Goal: Book appointment/travel/reservation

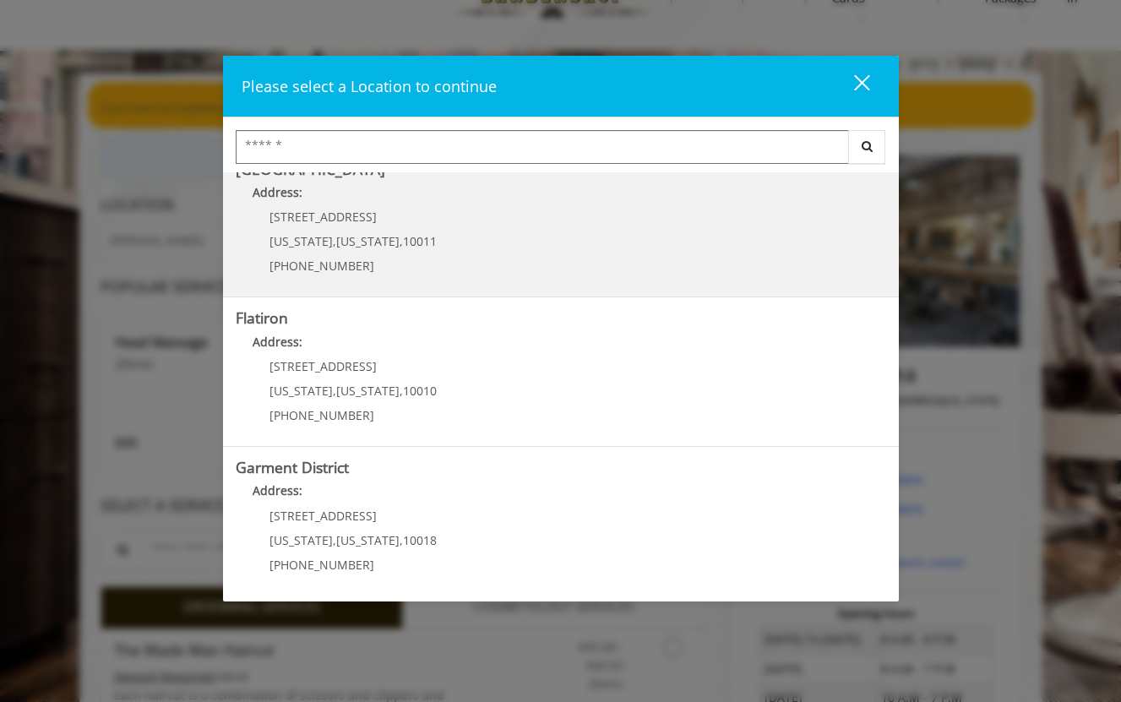
scroll to position [57, 0]
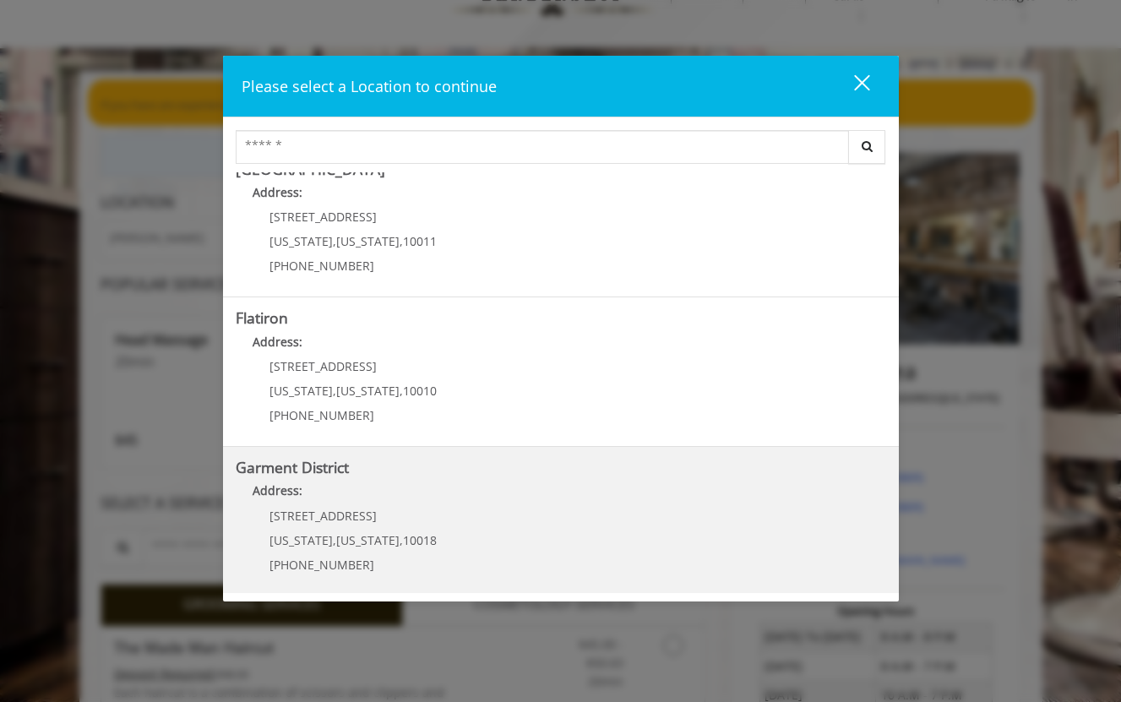
click at [417, 487] on District "Address:" at bounding box center [561, 494] width 650 height 27
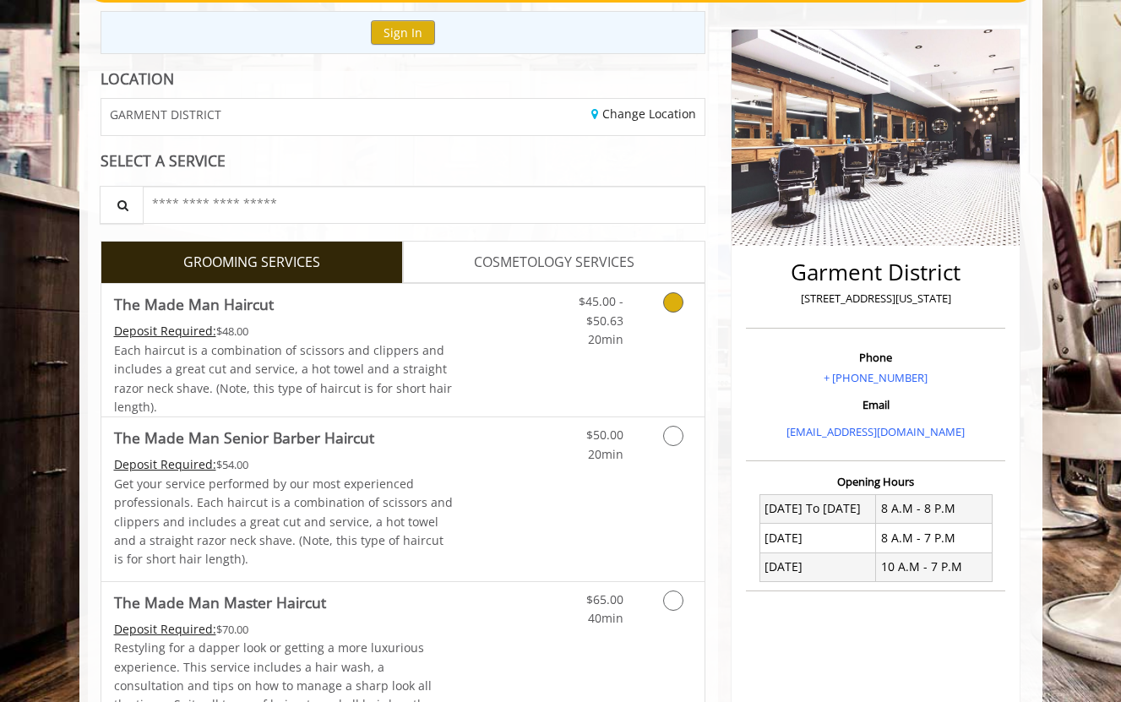
scroll to position [196, 0]
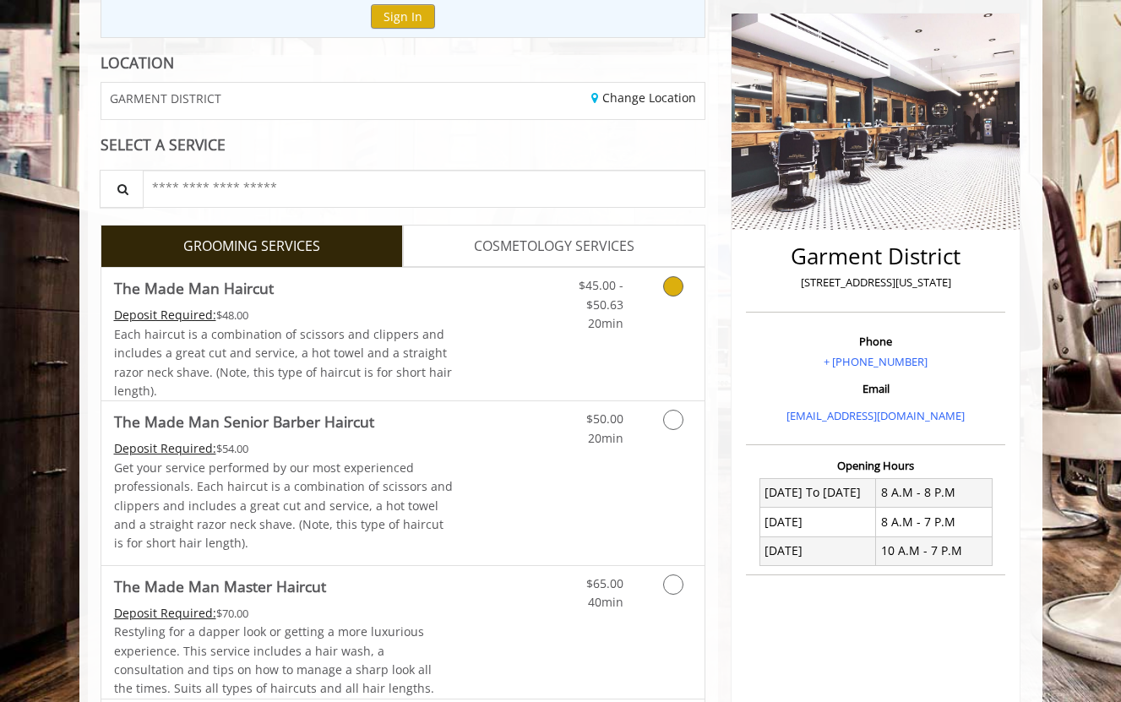
click at [189, 311] on Haircut "Deposit Required:" at bounding box center [165, 315] width 102 height 16
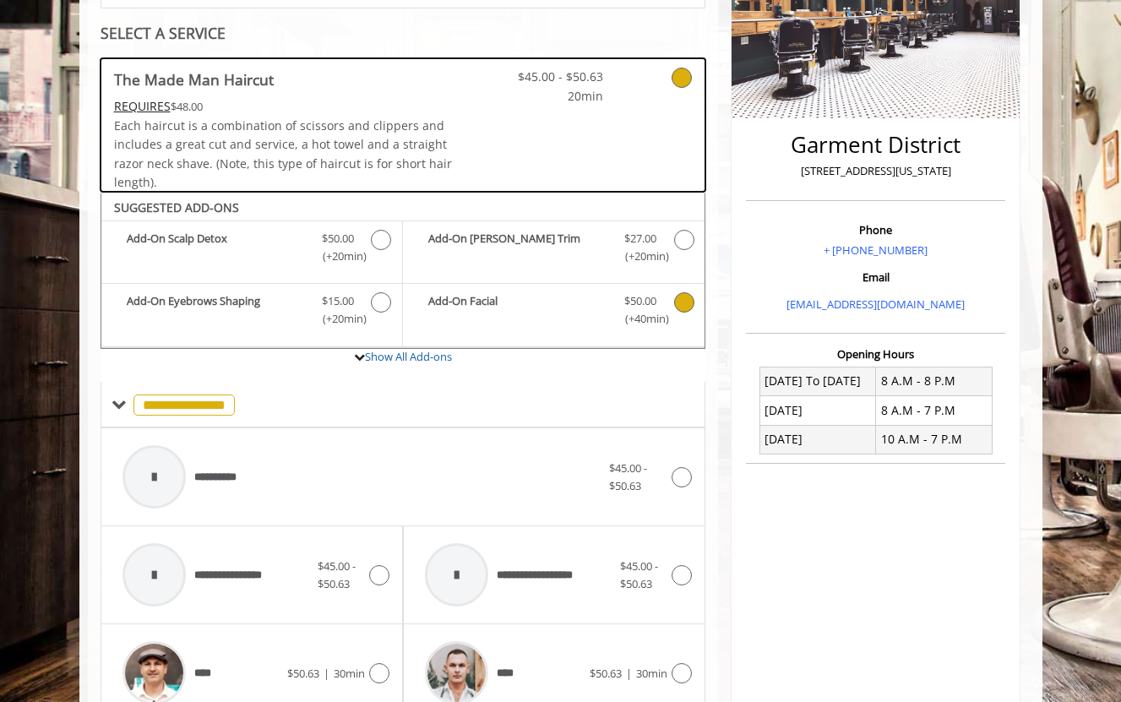
scroll to position [307, 0]
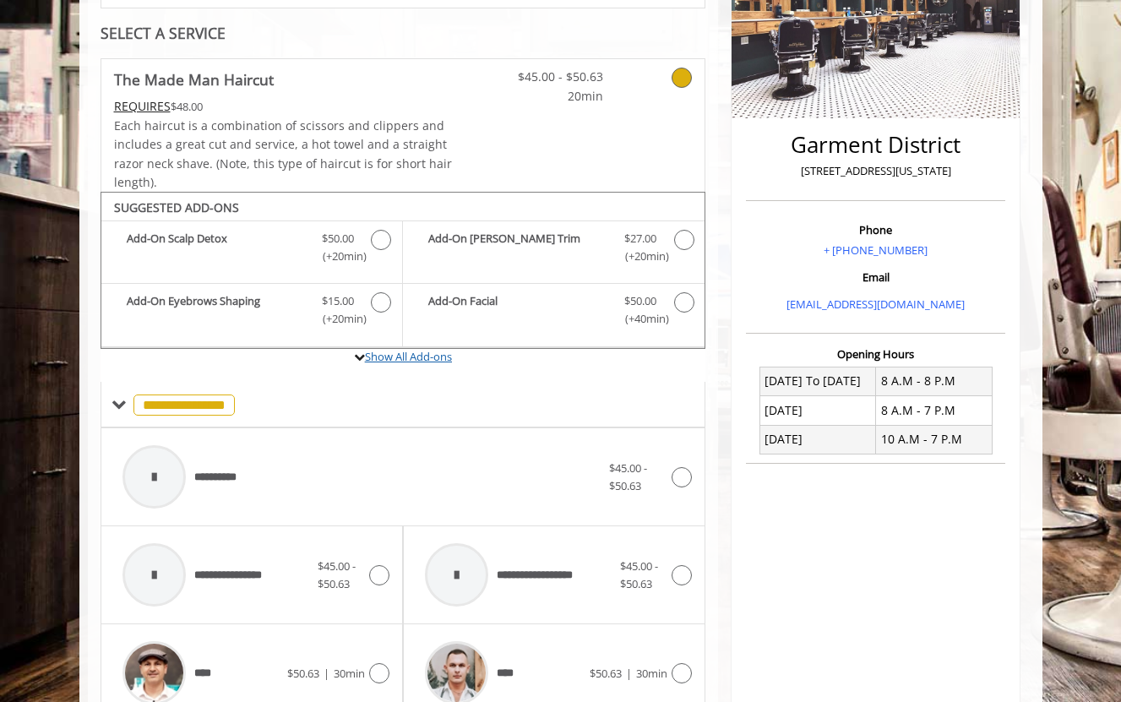
click at [409, 353] on link "Show All Add-ons" at bounding box center [408, 356] width 87 height 15
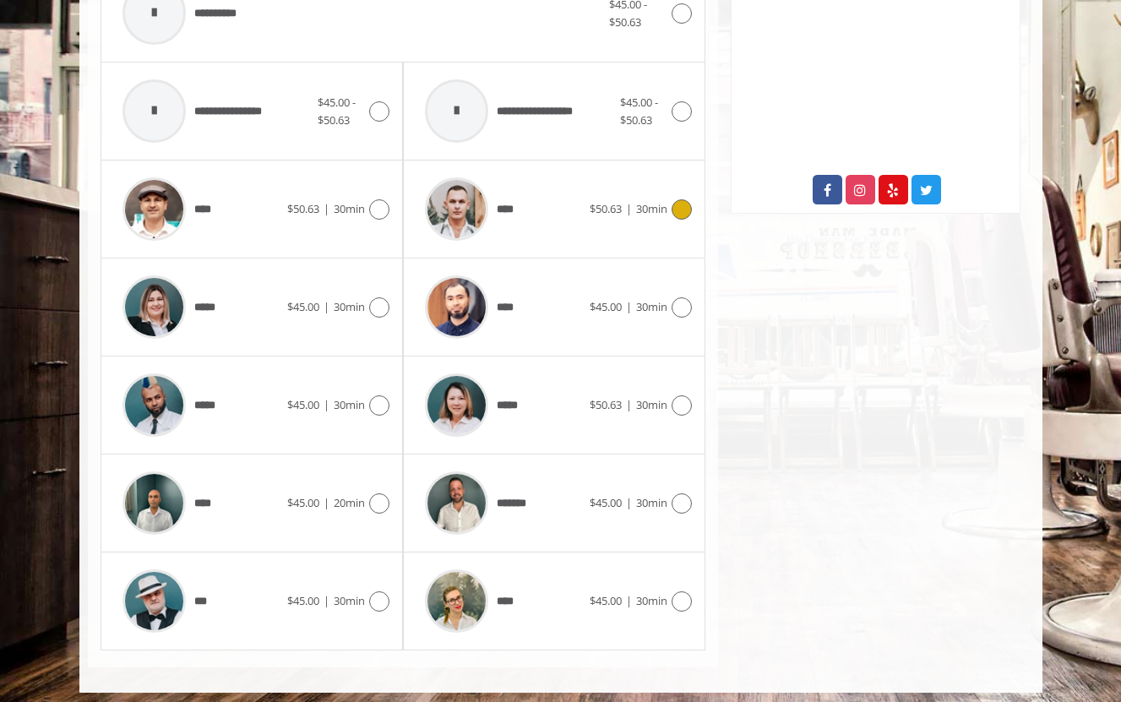
scroll to position [834, 0]
click at [606, 207] on span "$50.63" at bounding box center [606, 209] width 32 height 15
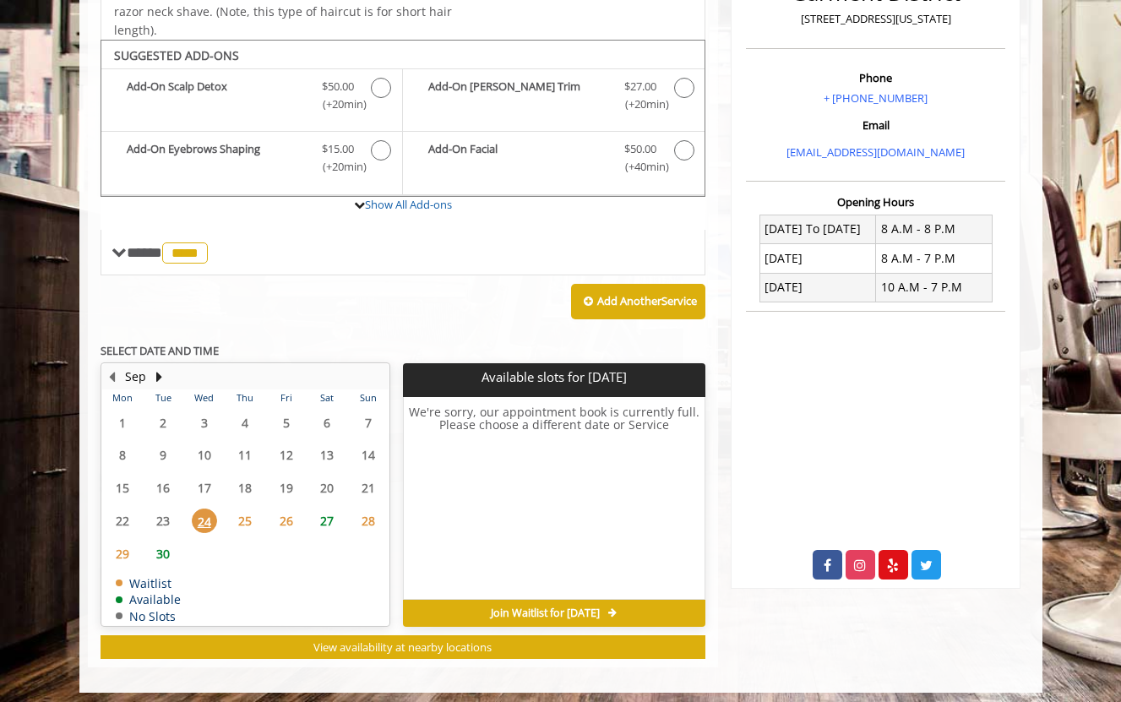
scroll to position [459, 0]
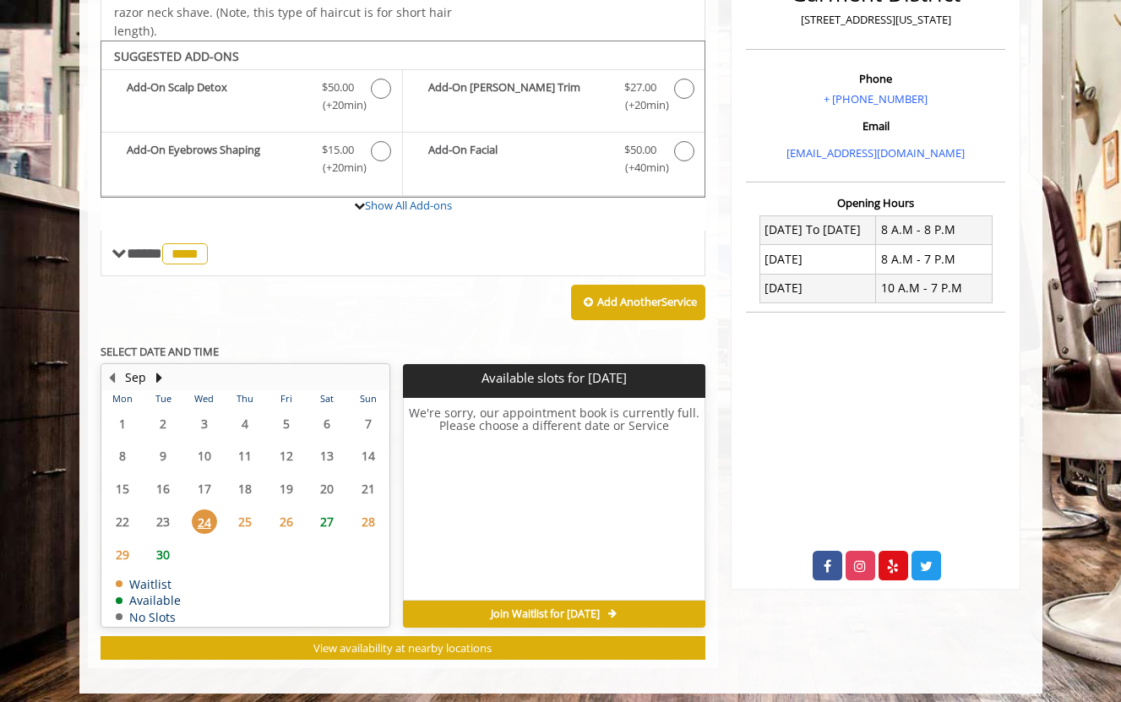
click at [247, 510] on span "25" at bounding box center [244, 521] width 25 height 24
click at [282, 519] on span "26" at bounding box center [286, 521] width 25 height 24
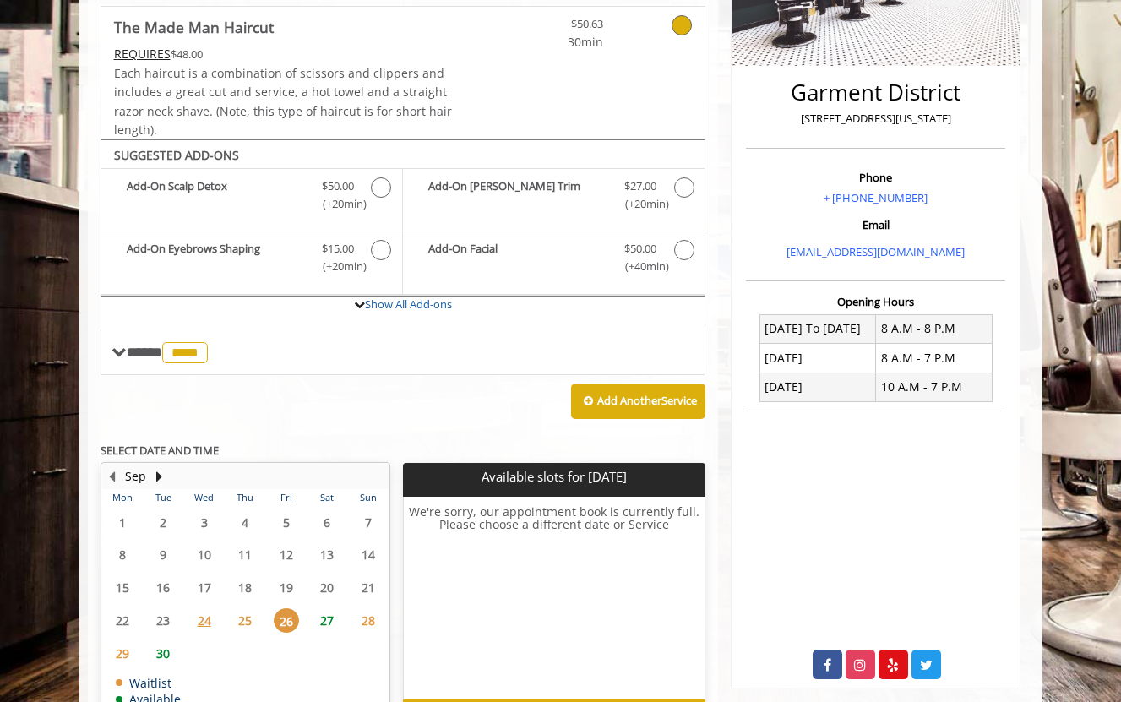
scroll to position [360, 0]
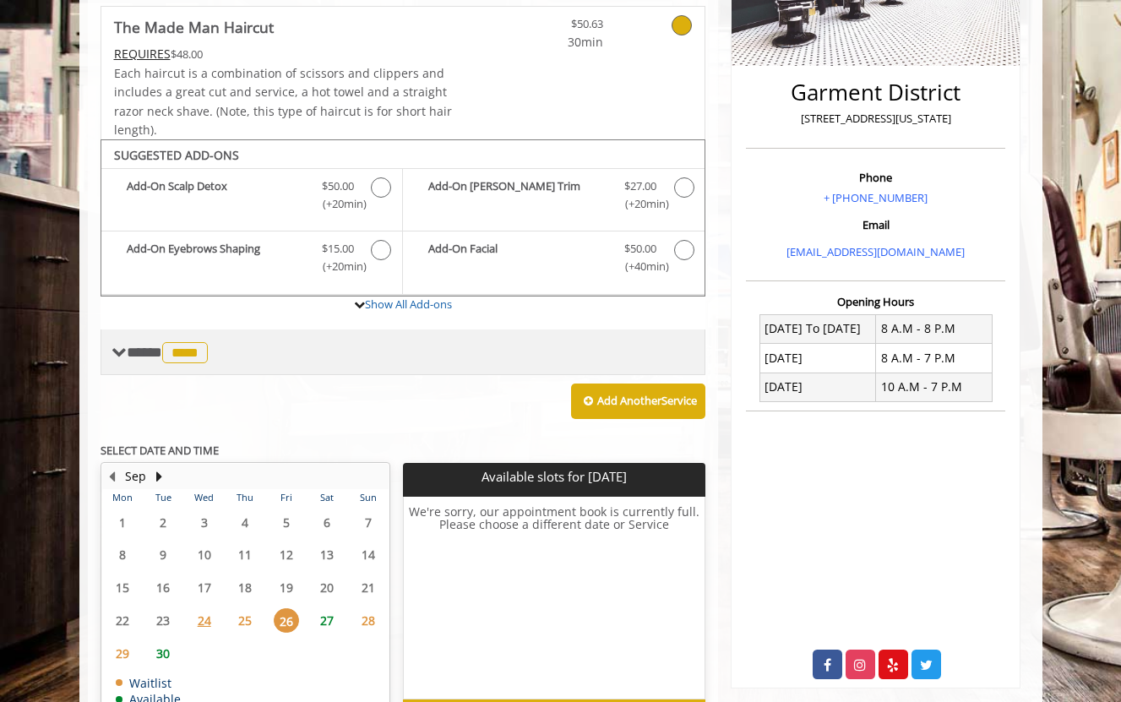
click at [193, 348] on span "****" at bounding box center [185, 352] width 46 height 21
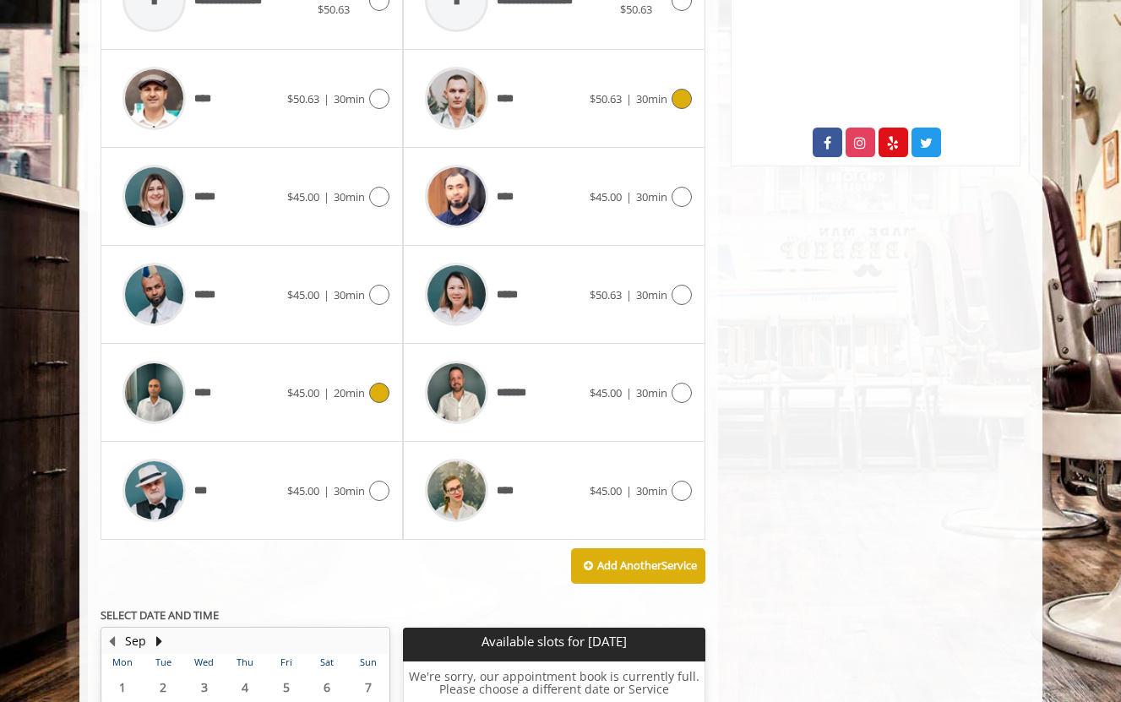
scroll to position [883, 0]
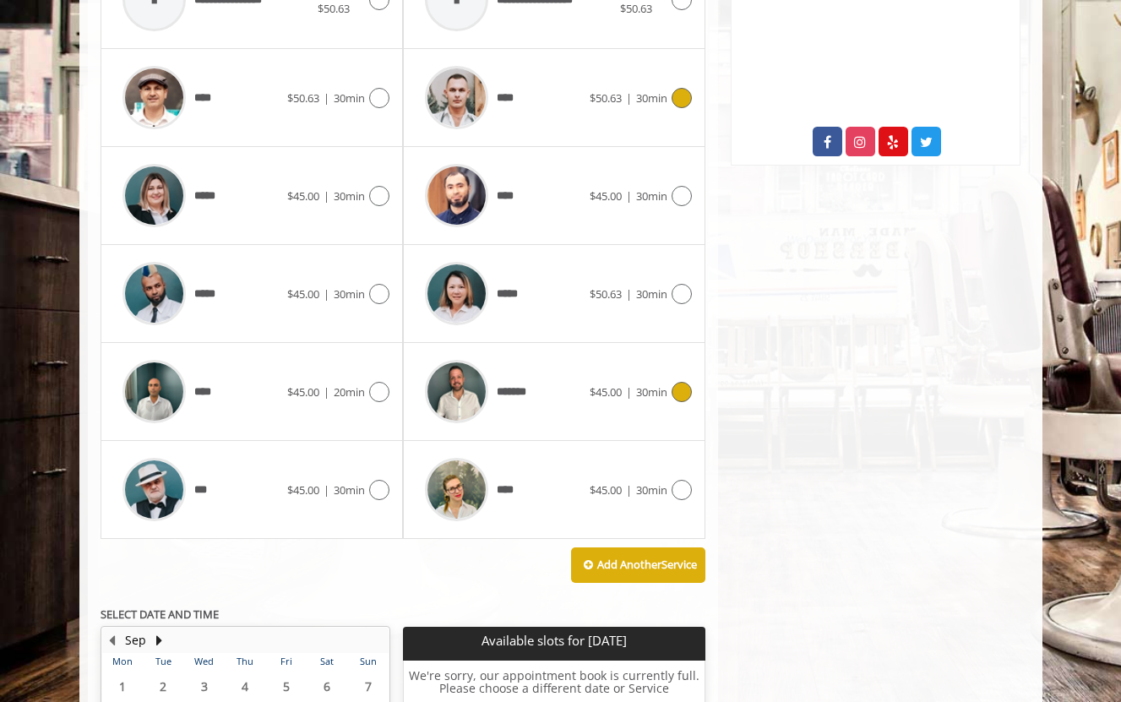
click at [683, 385] on icon at bounding box center [681, 392] width 20 height 20
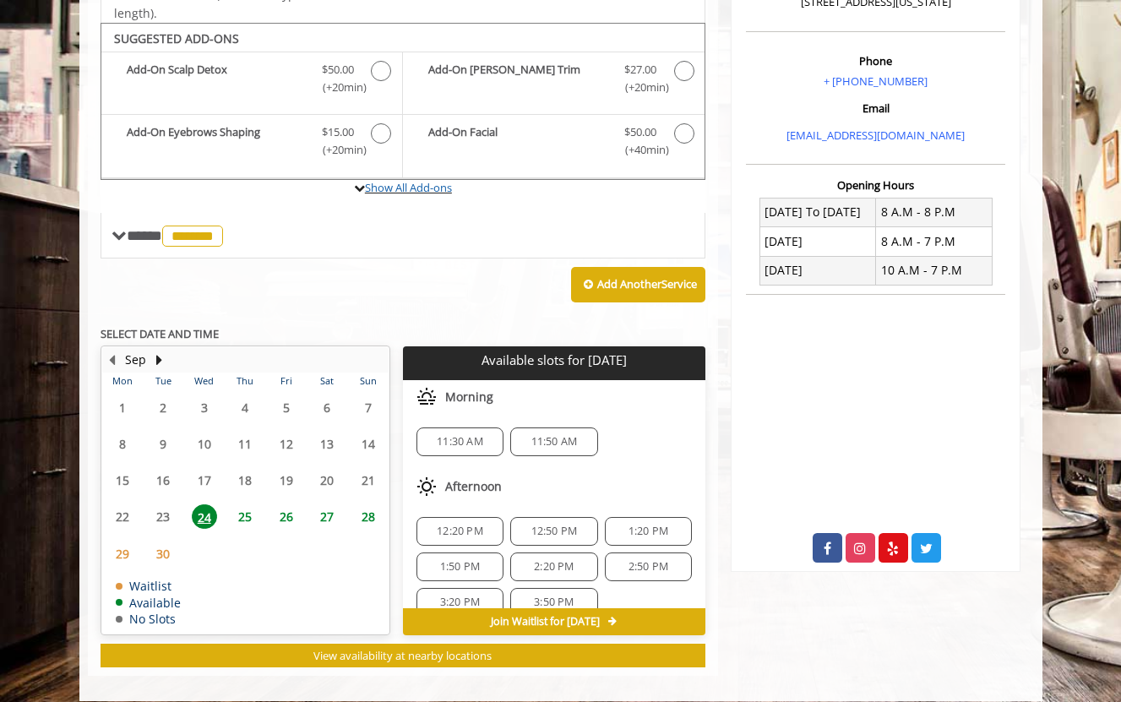
scroll to position [478, 1]
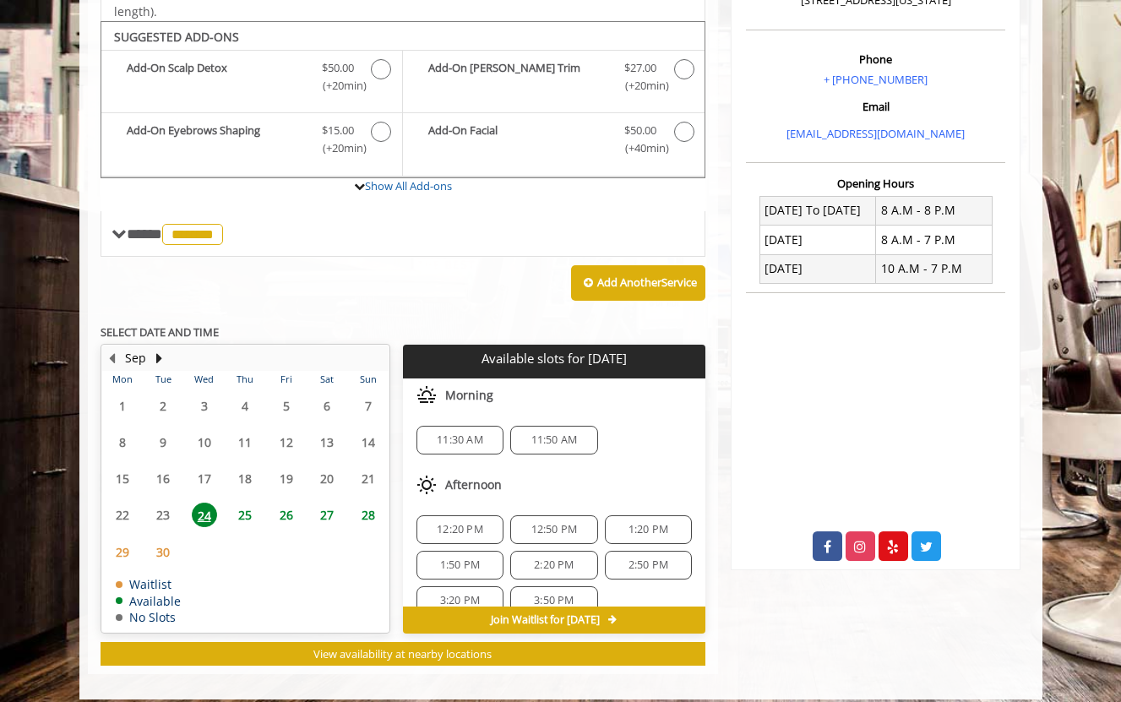
click at [242, 514] on span "25" at bounding box center [244, 515] width 25 height 24
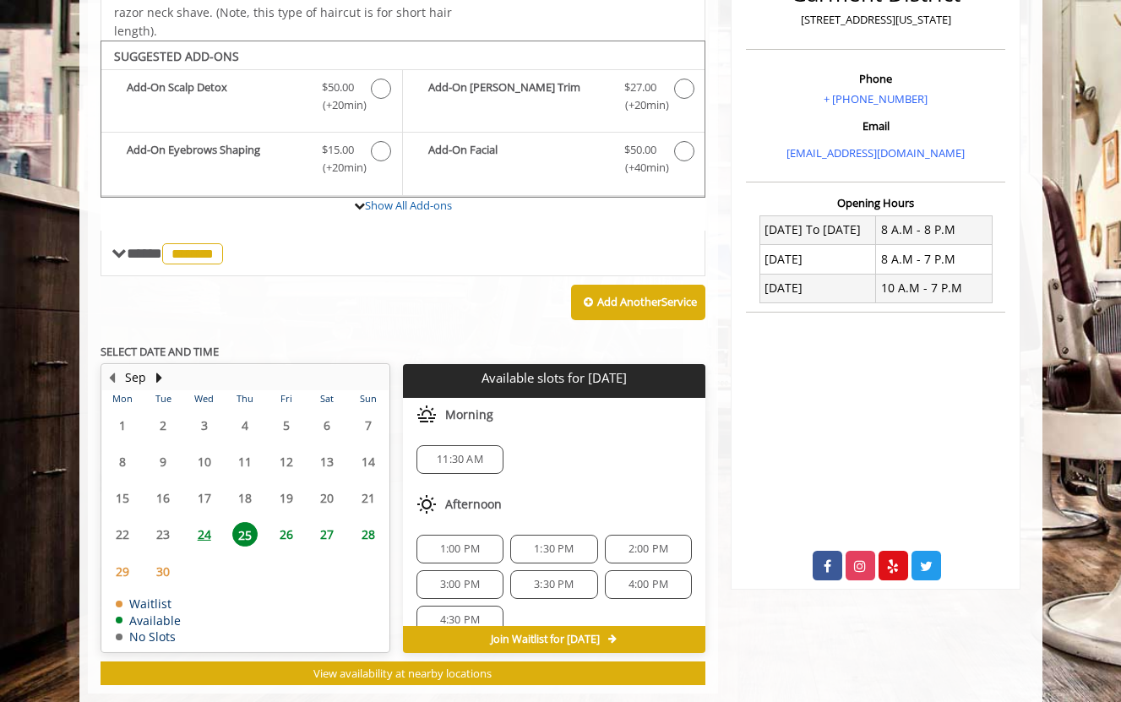
scroll to position [484, 0]
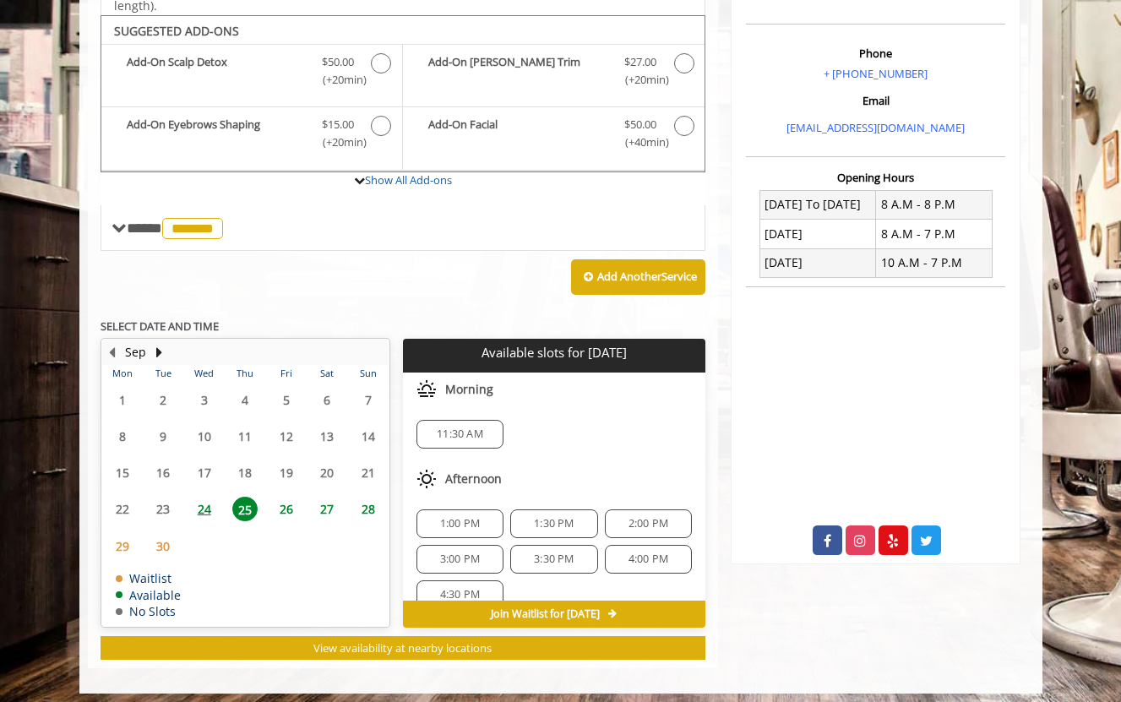
click at [288, 504] on span "26" at bounding box center [286, 509] width 25 height 24
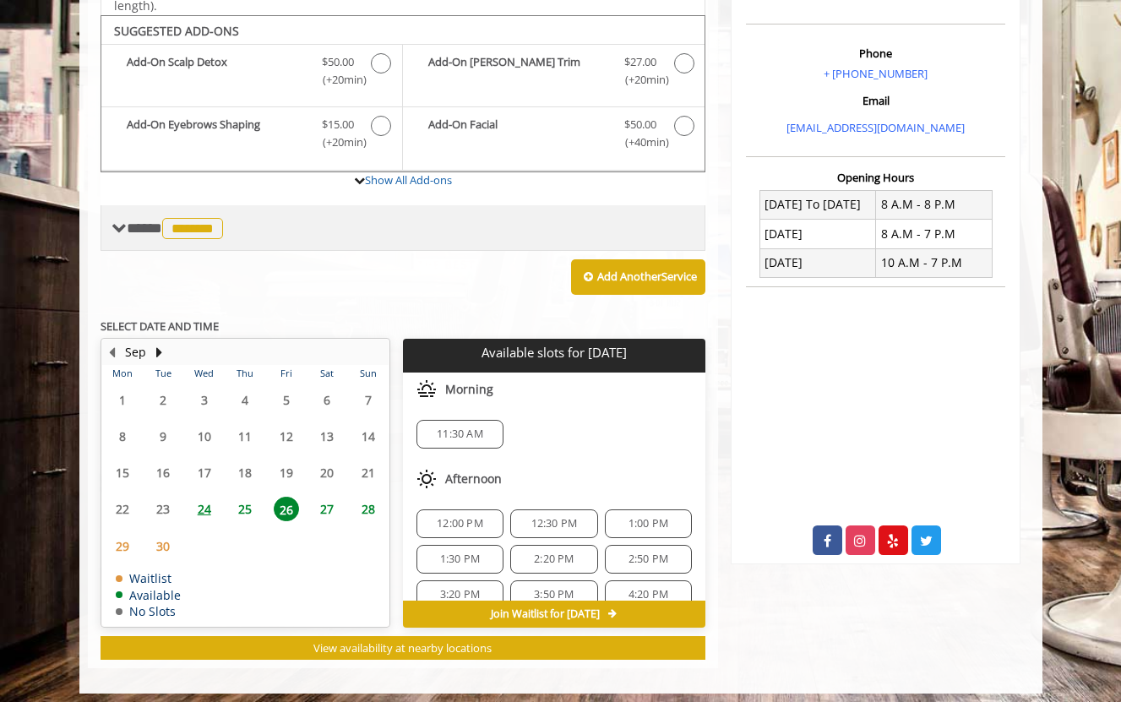
click at [203, 220] on span "*******" at bounding box center [192, 228] width 61 height 21
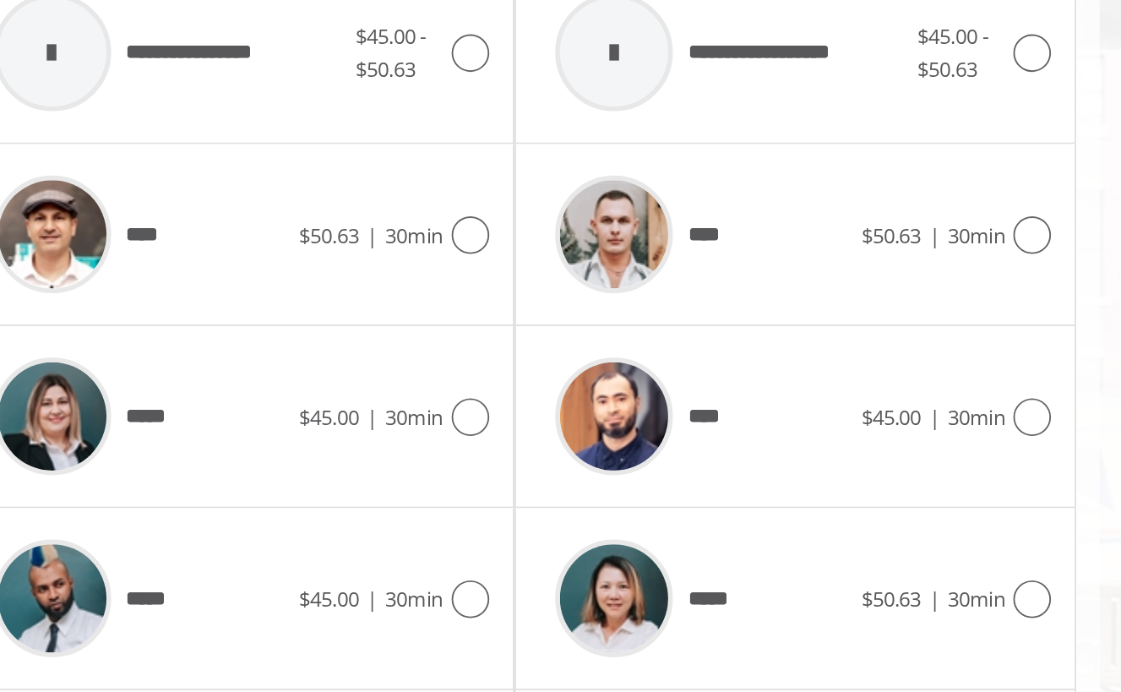
scroll to position [731, 0]
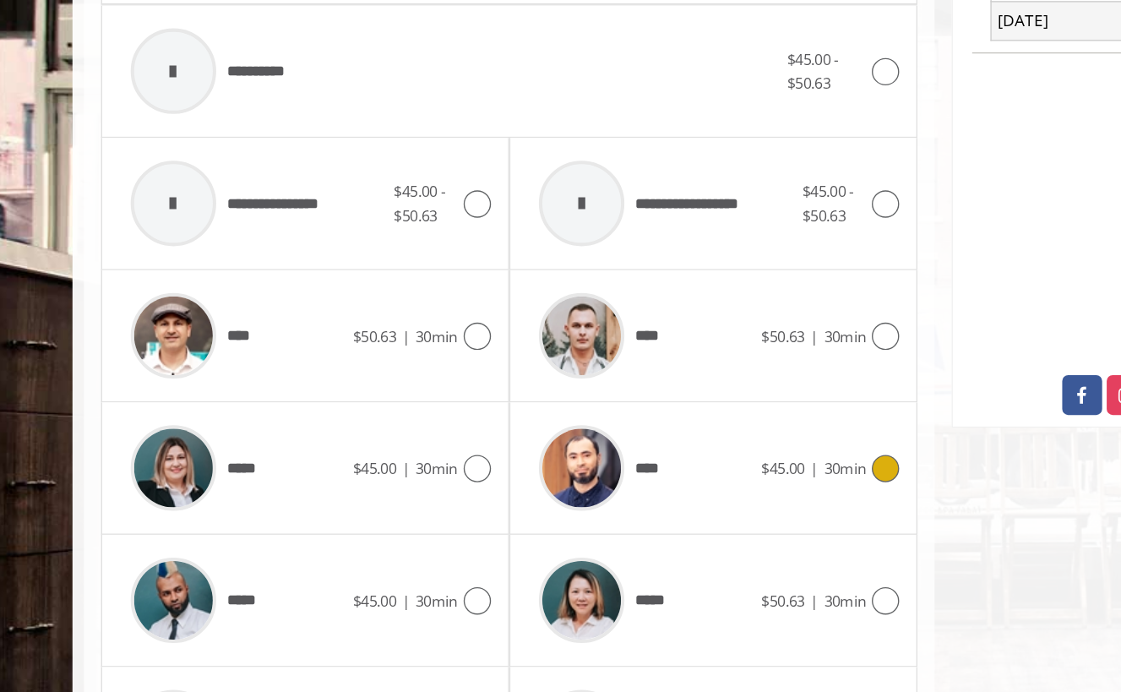
click at [667, 337] on div at bounding box center [679, 347] width 24 height 20
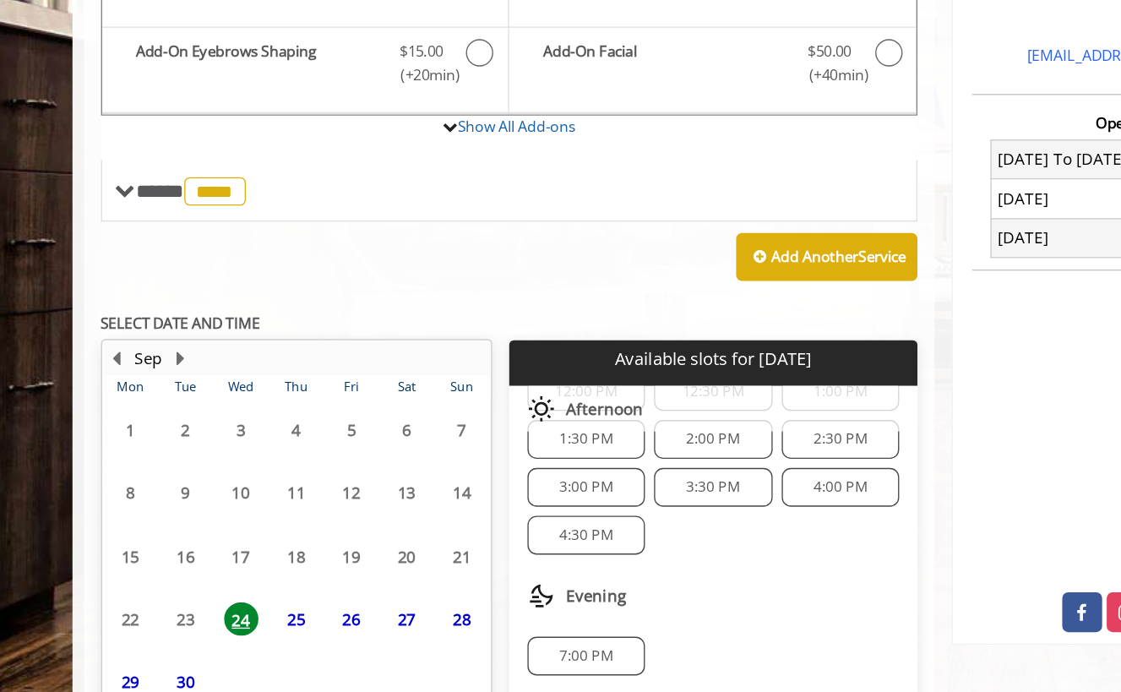
scroll to position [147, 0]
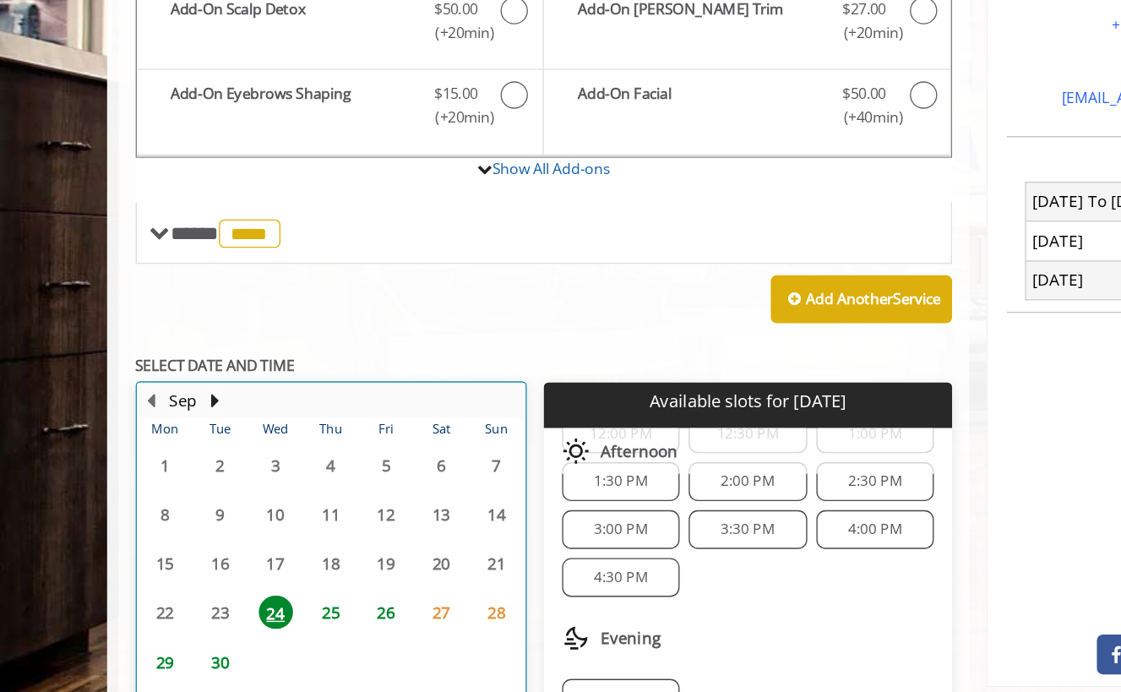
click at [219, 457] on table "Mon Tue Wed Thu Fri Sat Sun 1 2 3 4 5 6 7 8 9 10 11 12 13 14 15 16 17 18 19 20 …" at bounding box center [245, 587] width 286 height 261
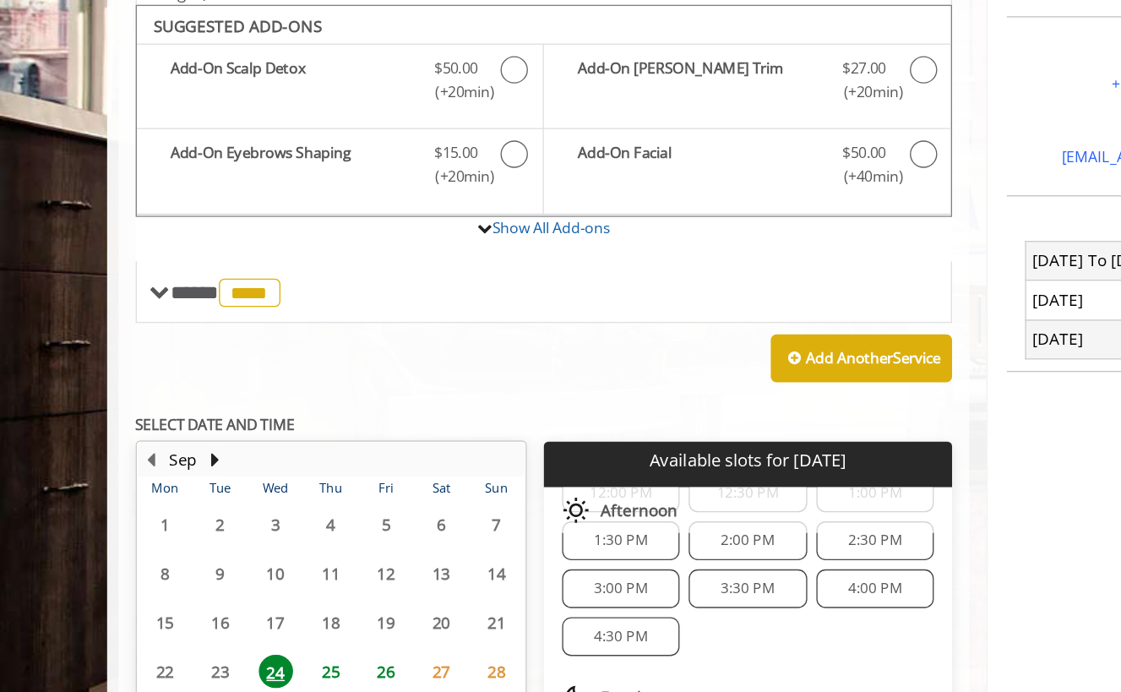
click at [243, 589] on span "25" at bounding box center [244, 601] width 25 height 24
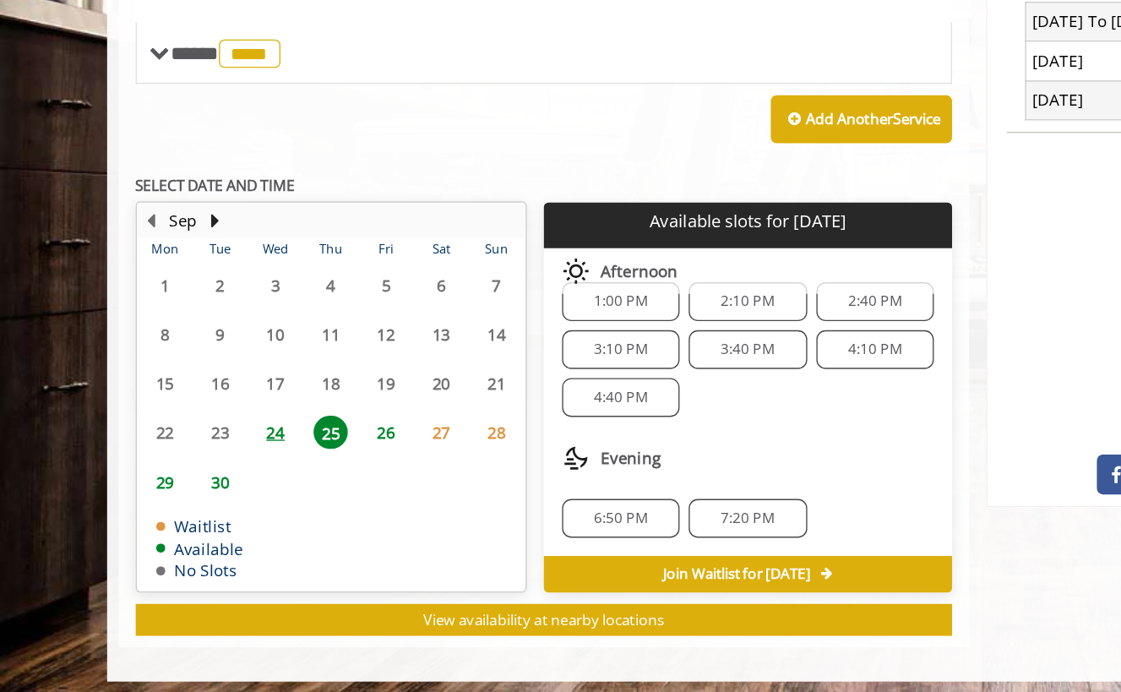
click at [277, 486] on span "26" at bounding box center [286, 498] width 25 height 24
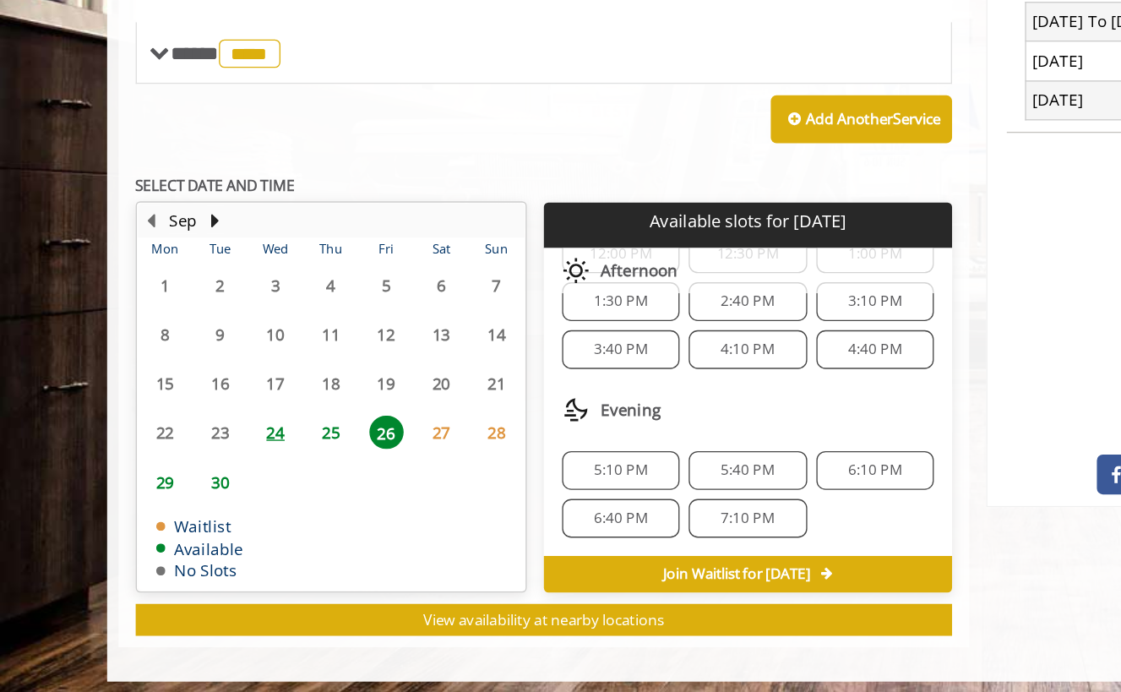
scroll to position [218, 0]
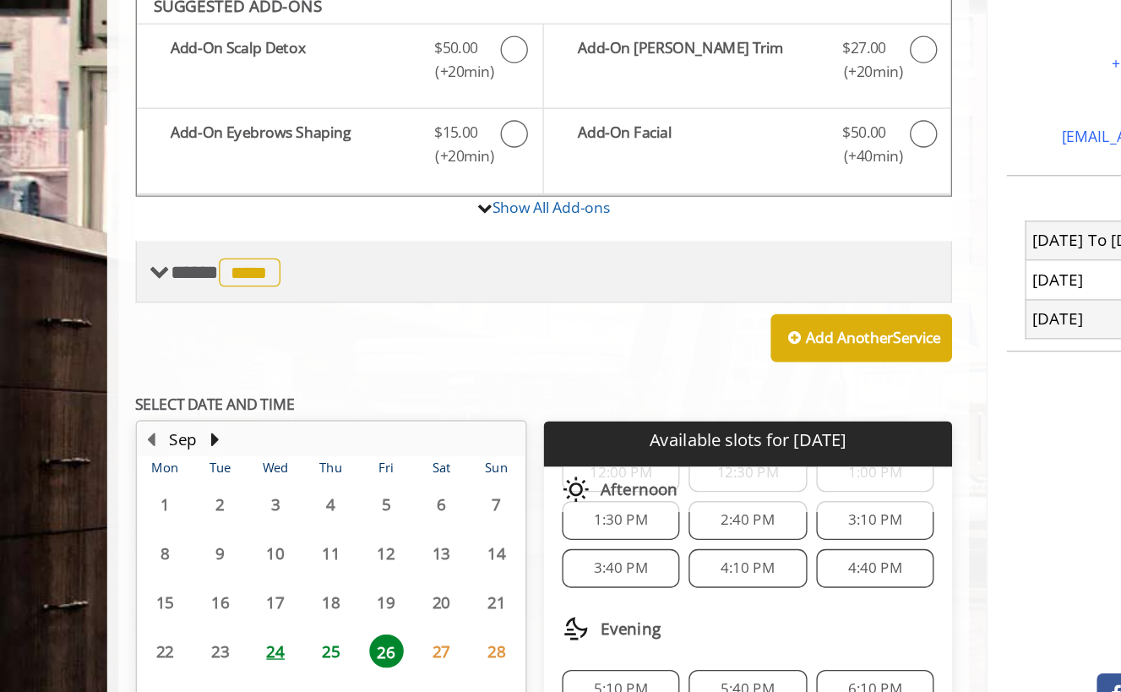
click at [192, 208] on span "****" at bounding box center [185, 218] width 46 height 21
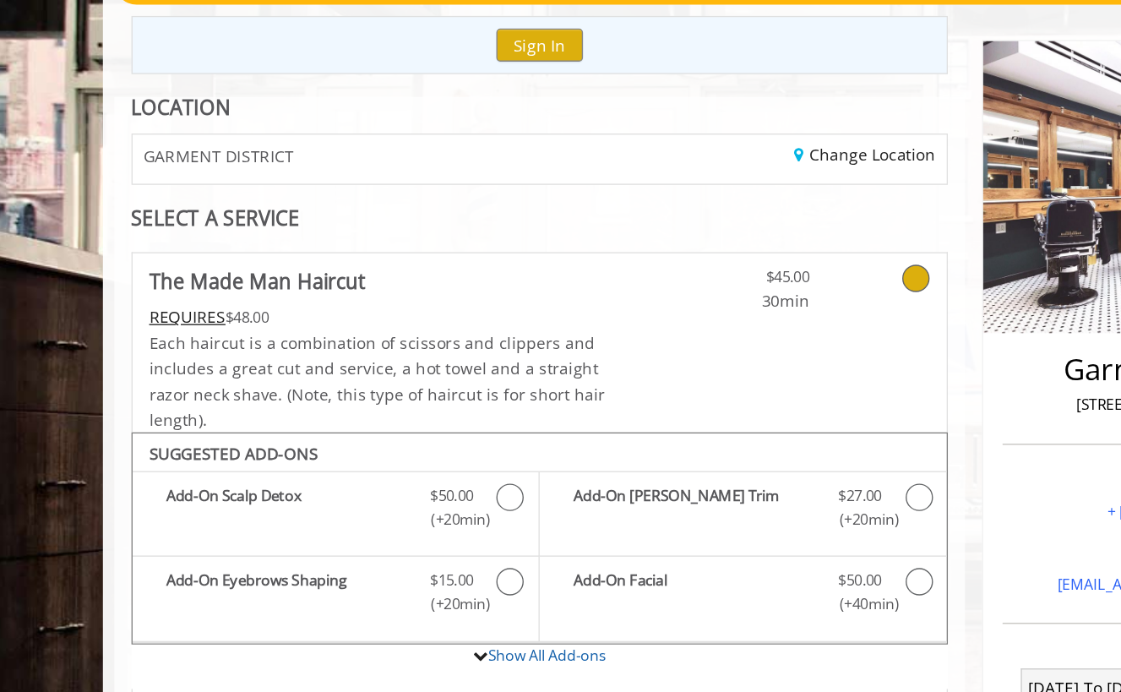
scroll to position [176, 0]
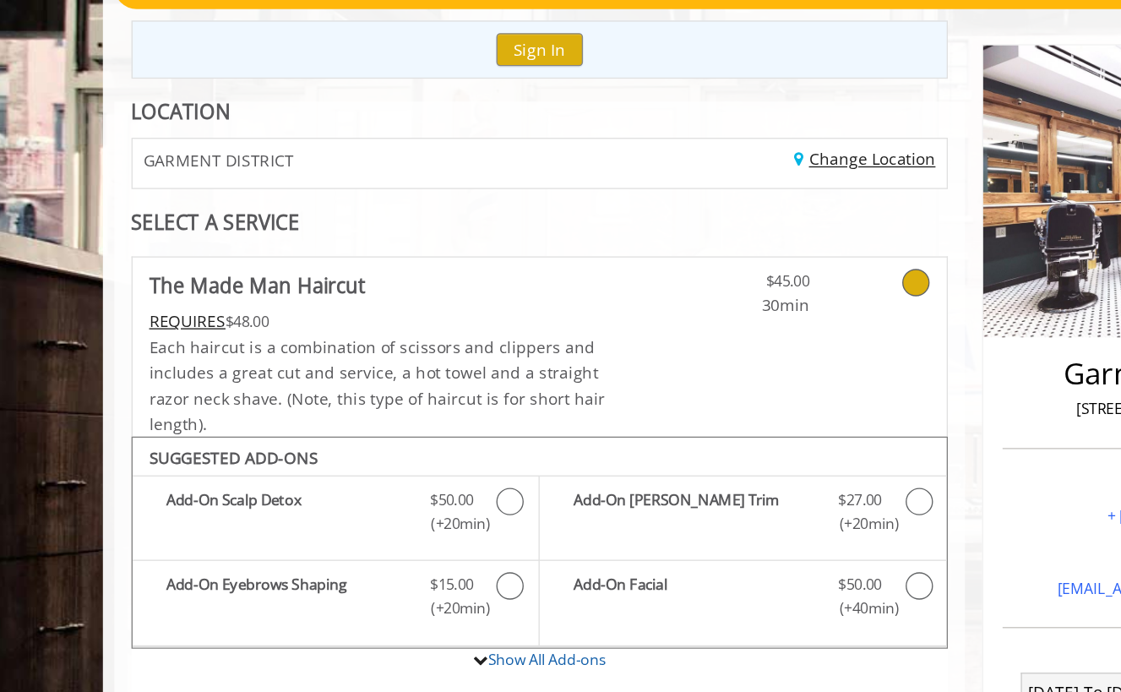
click at [634, 122] on link "Change Location" at bounding box center [643, 118] width 105 height 16
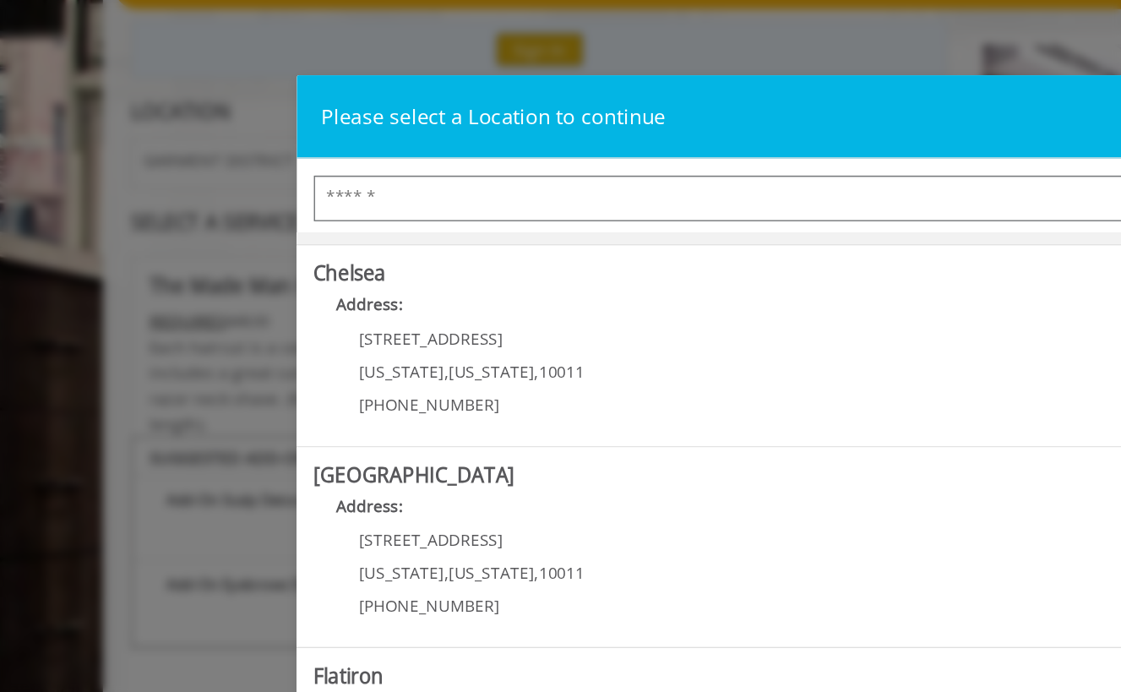
scroll to position [146, 0]
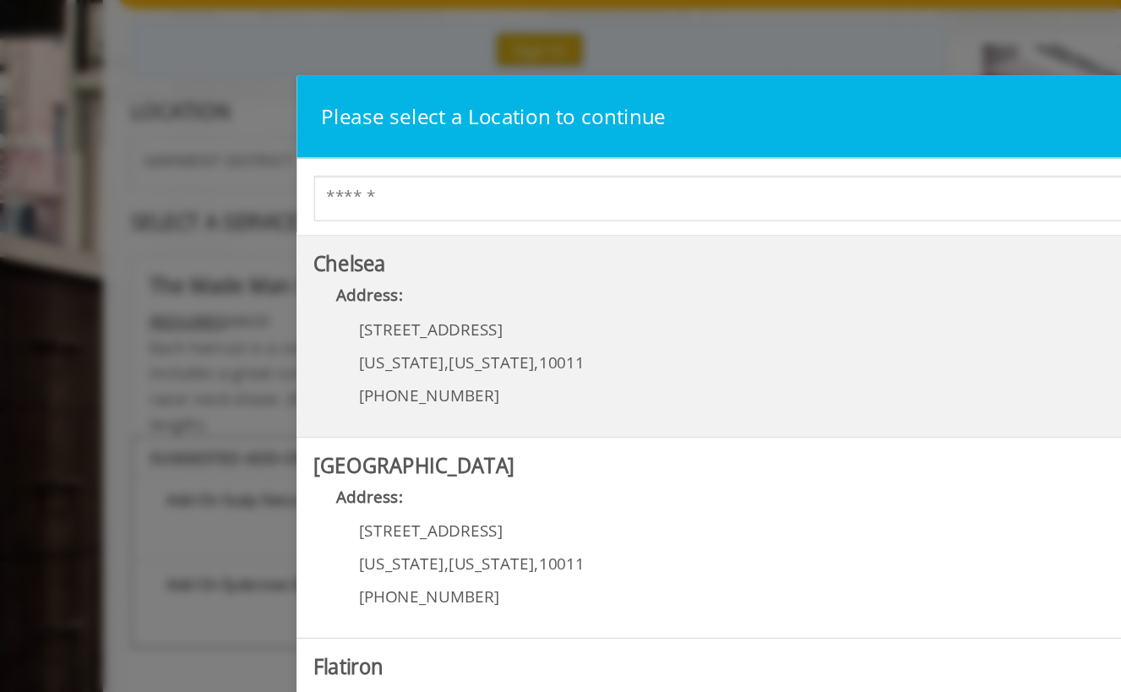
click at [339, 277] on div "169/170 W 23rd St New York , New York , 10011 (917) 639-3902" at bounding box center [340, 273] width 209 height 73
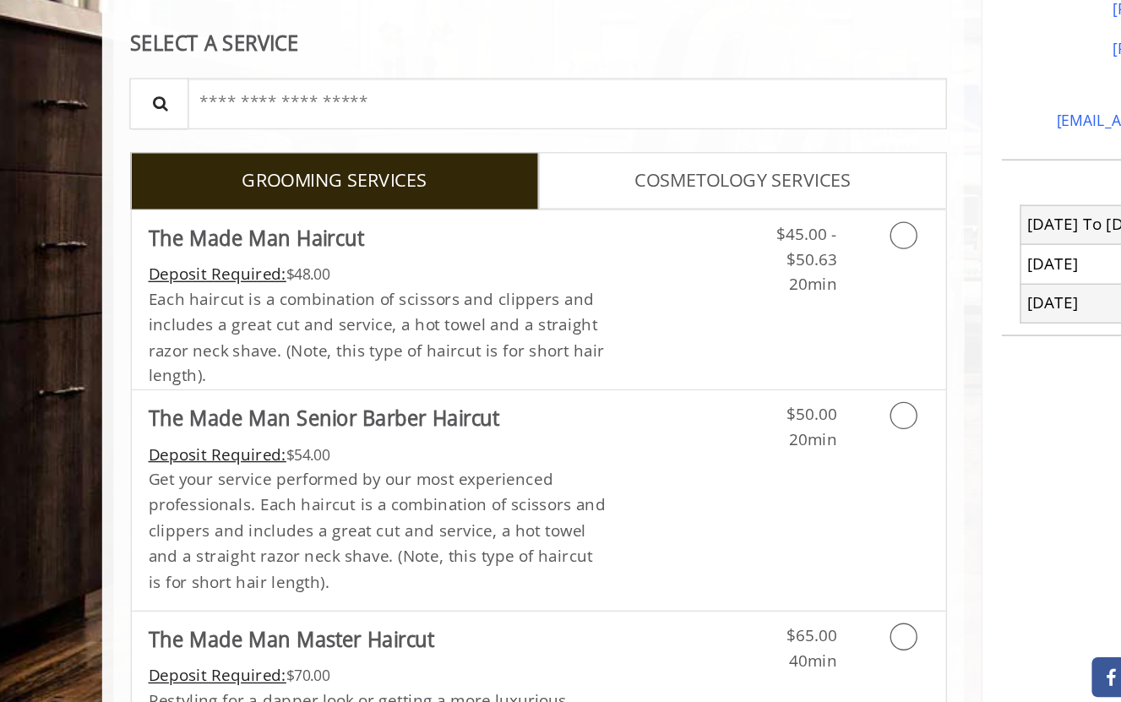
scroll to position [348, 0]
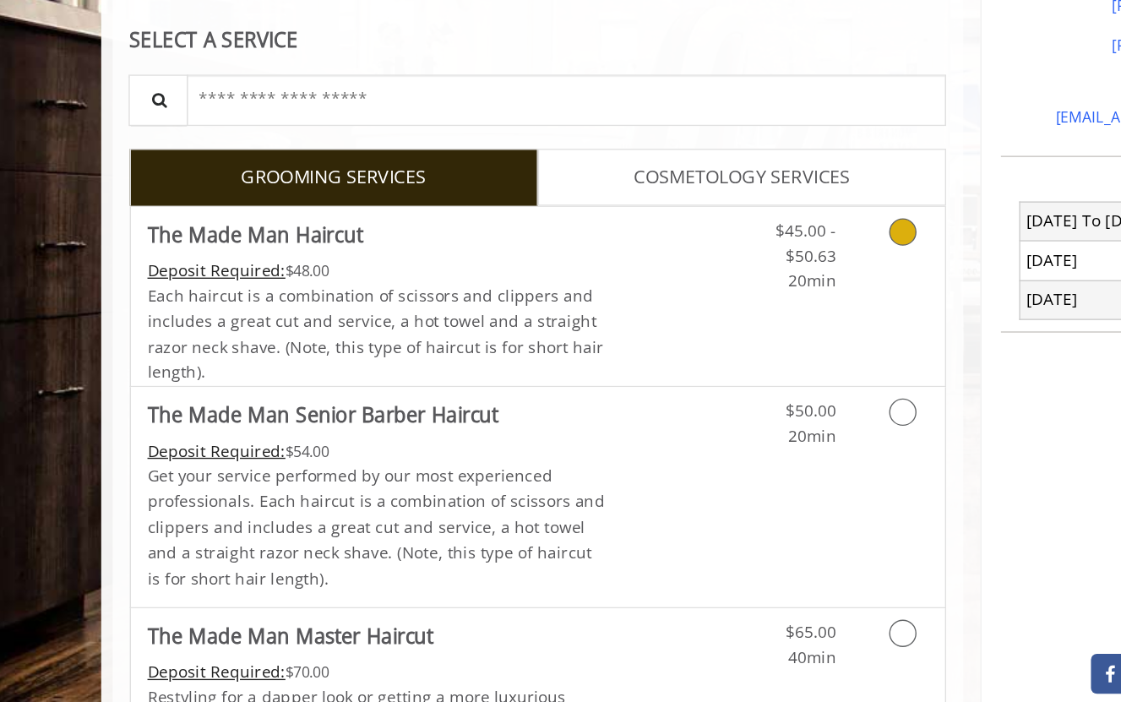
click at [663, 344] on icon "Grooming services" at bounding box center [673, 354] width 20 height 20
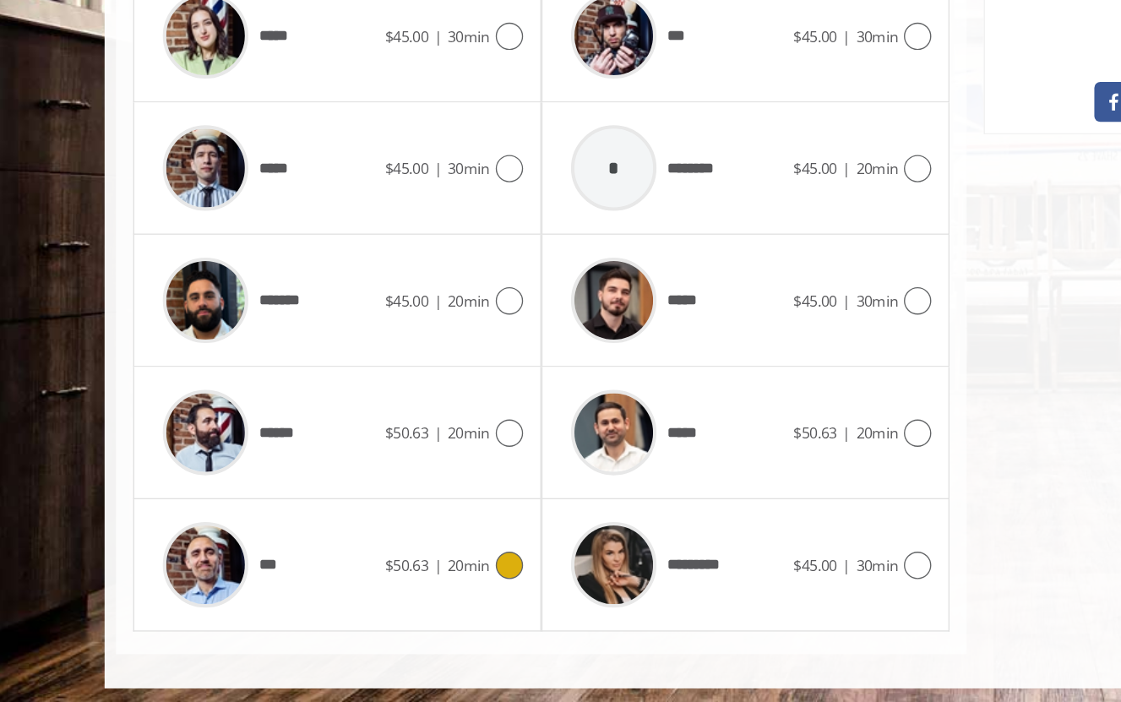
scroll to position [772, 0]
click at [382, 394] on icon at bounding box center [379, 404] width 20 height 20
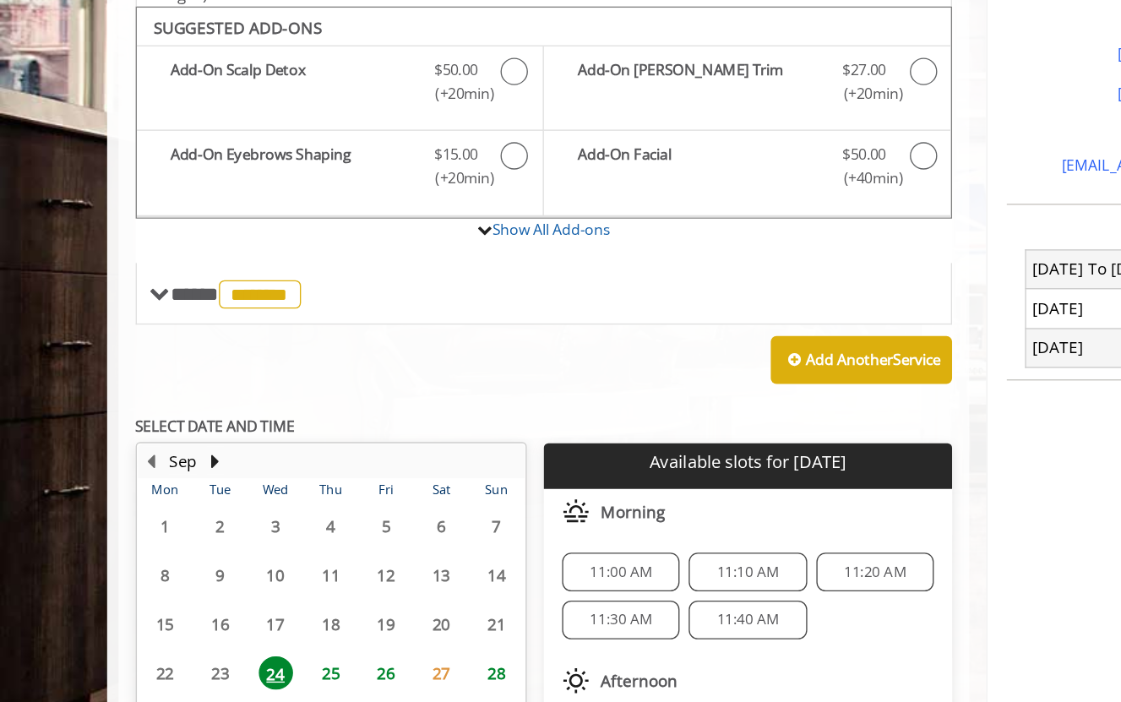
scroll to position [484, 0]
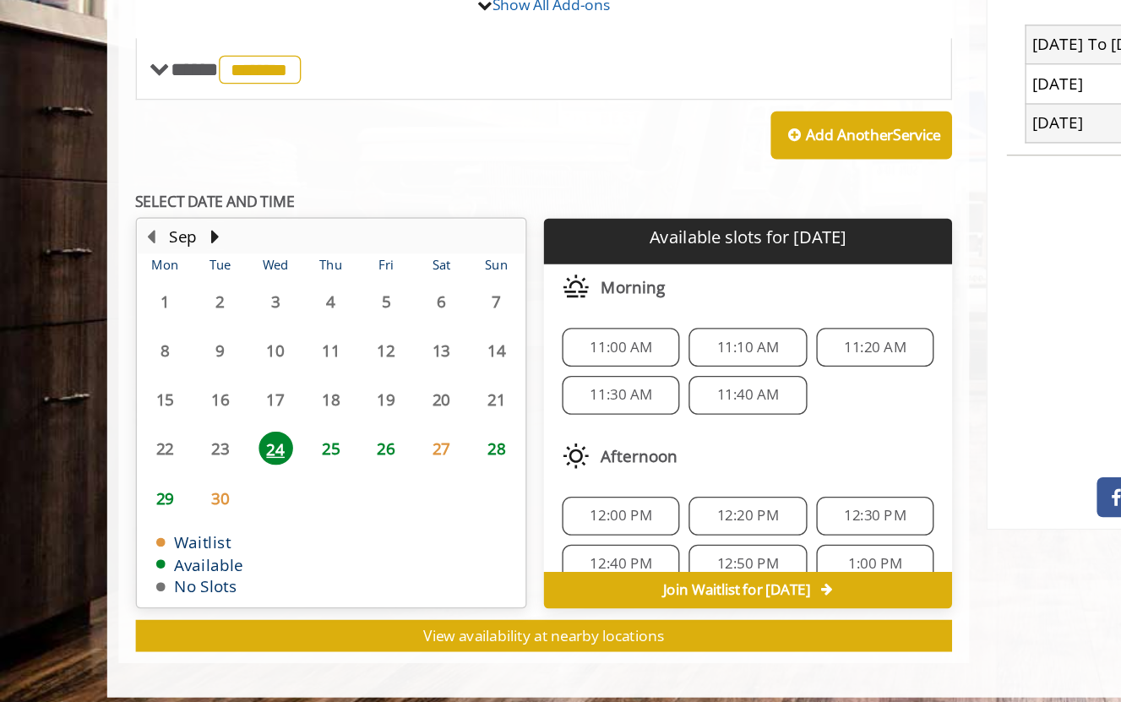
click at [236, 497] on span "25" at bounding box center [244, 509] width 25 height 24
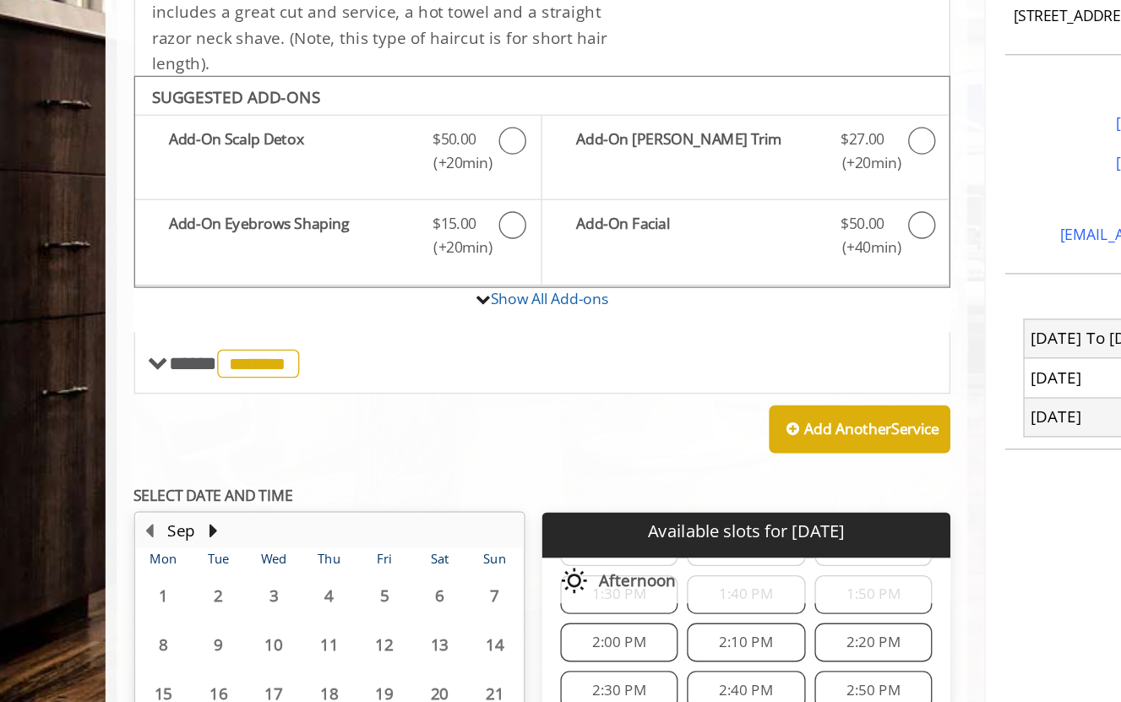
scroll to position [276, 0]
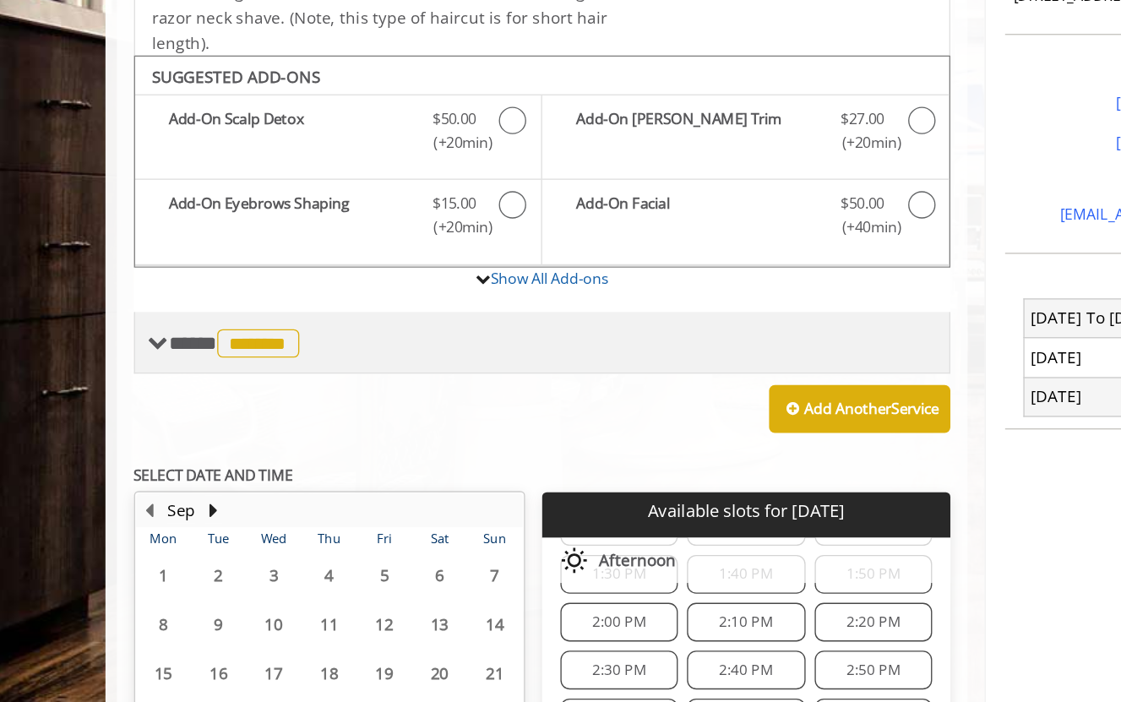
click at [206, 426] on span "*******" at bounding box center [192, 436] width 61 height 21
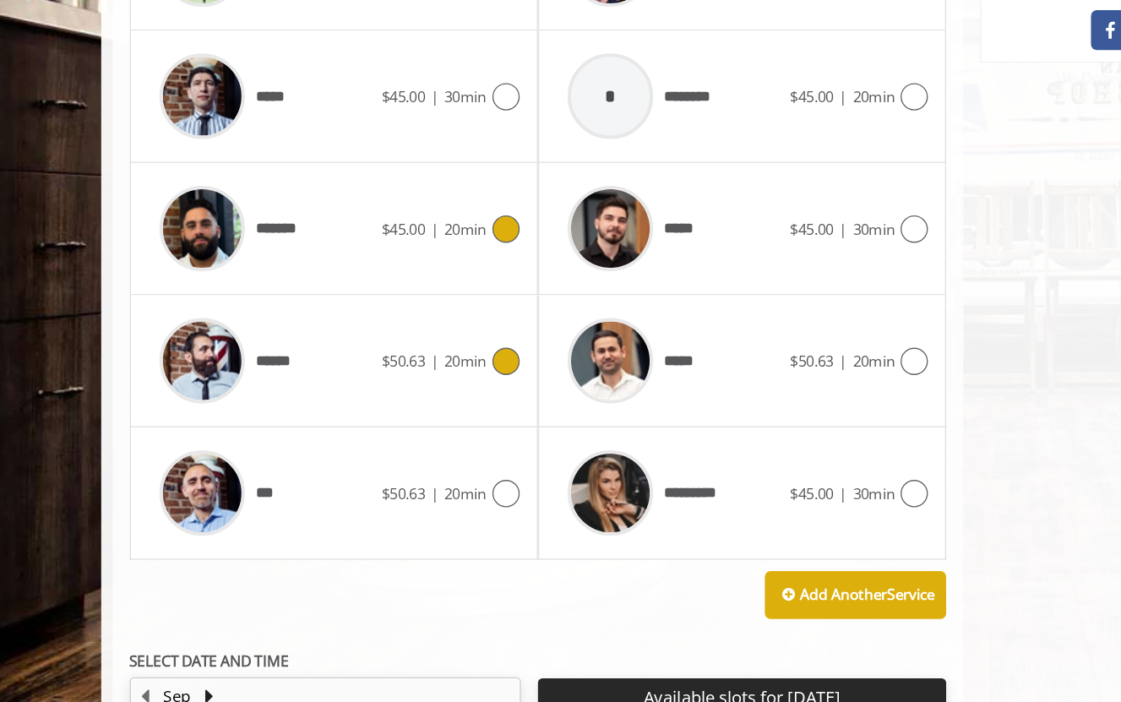
scroll to position [826, 0]
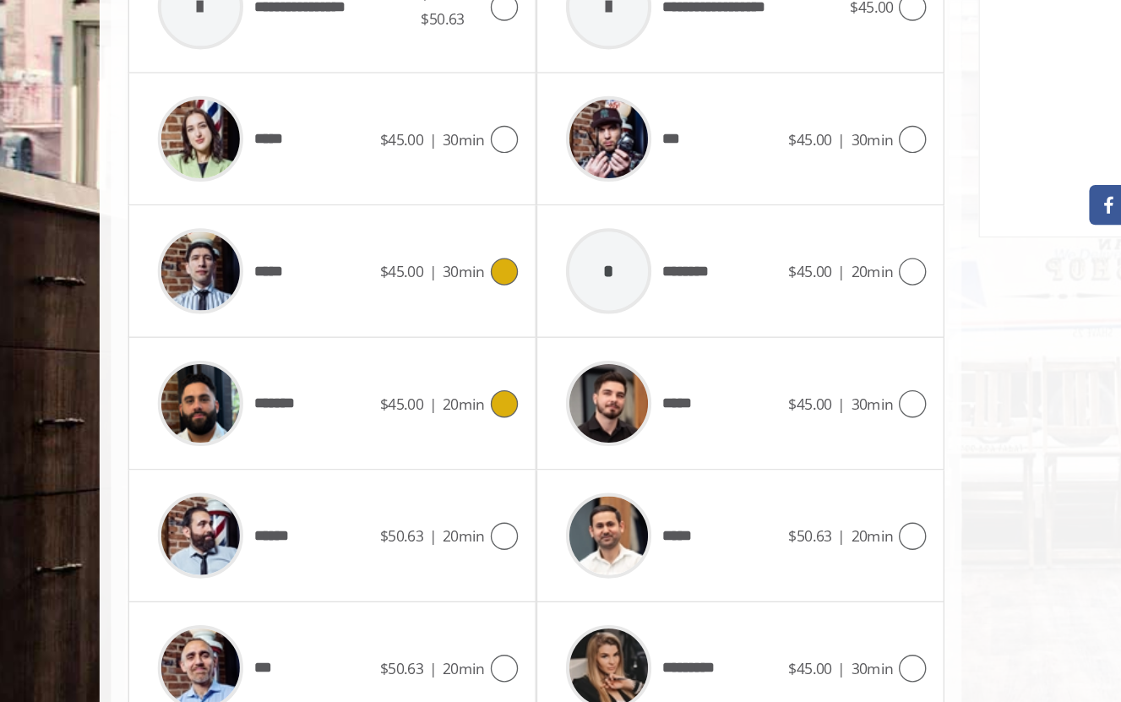
click at [369, 242] on icon at bounding box center [379, 252] width 20 height 20
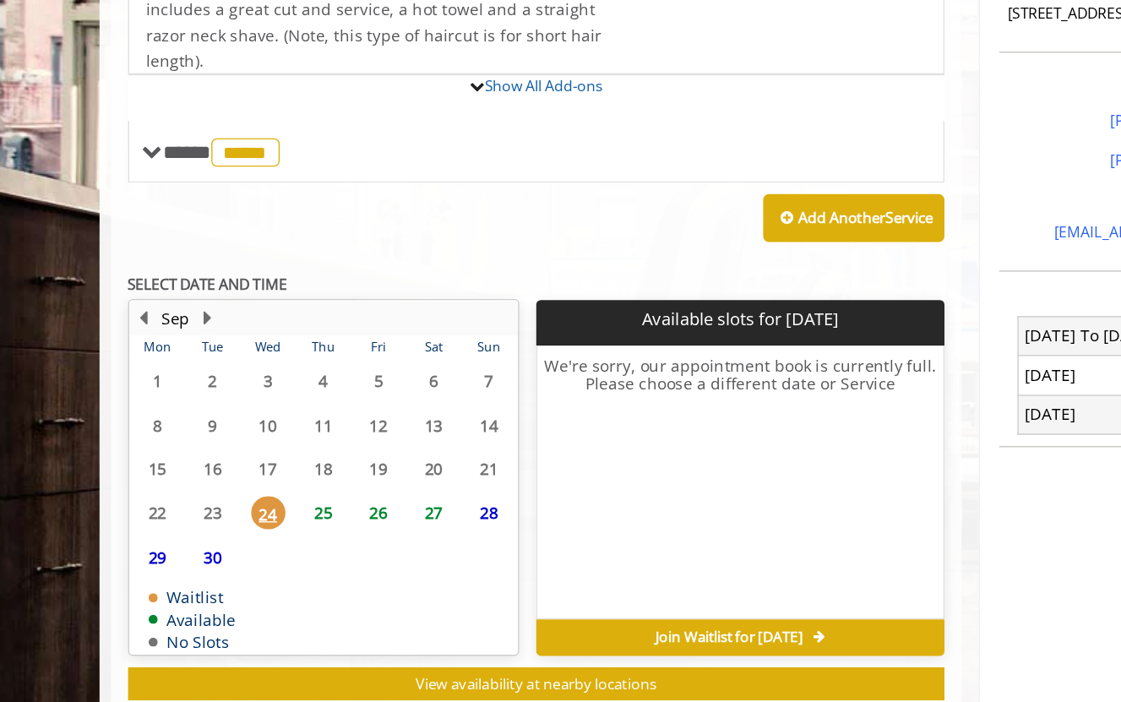
scroll to position [0, 0]
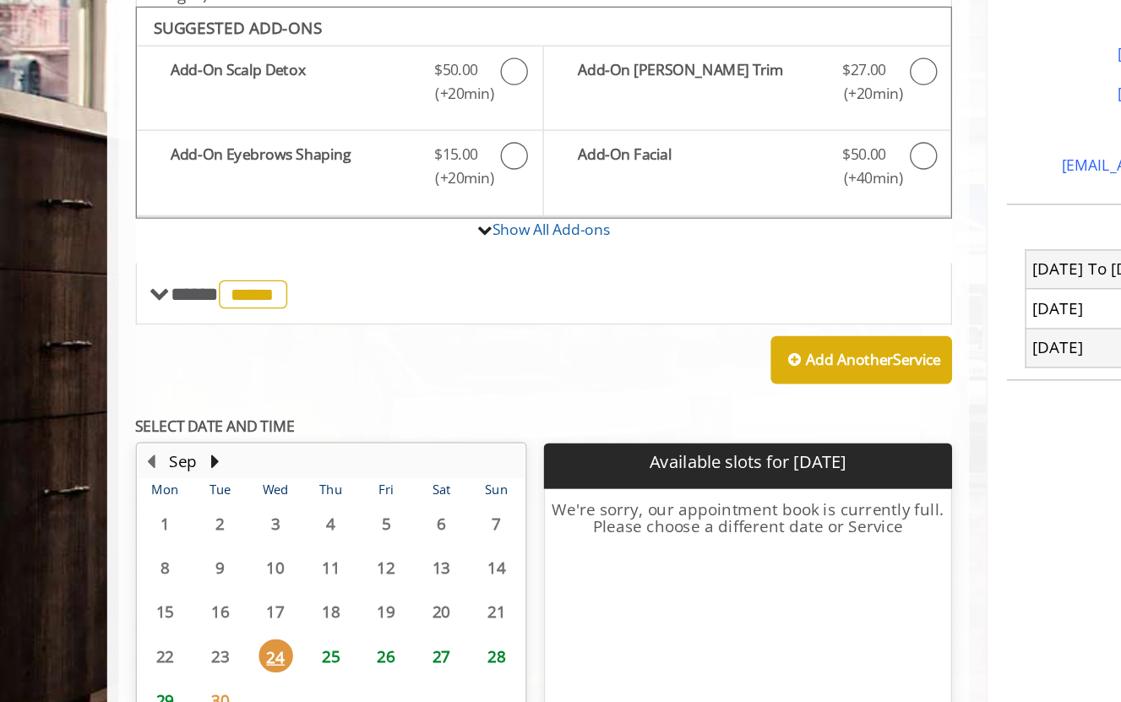
click at [242, 582] on span "25" at bounding box center [244, 594] width 25 height 24
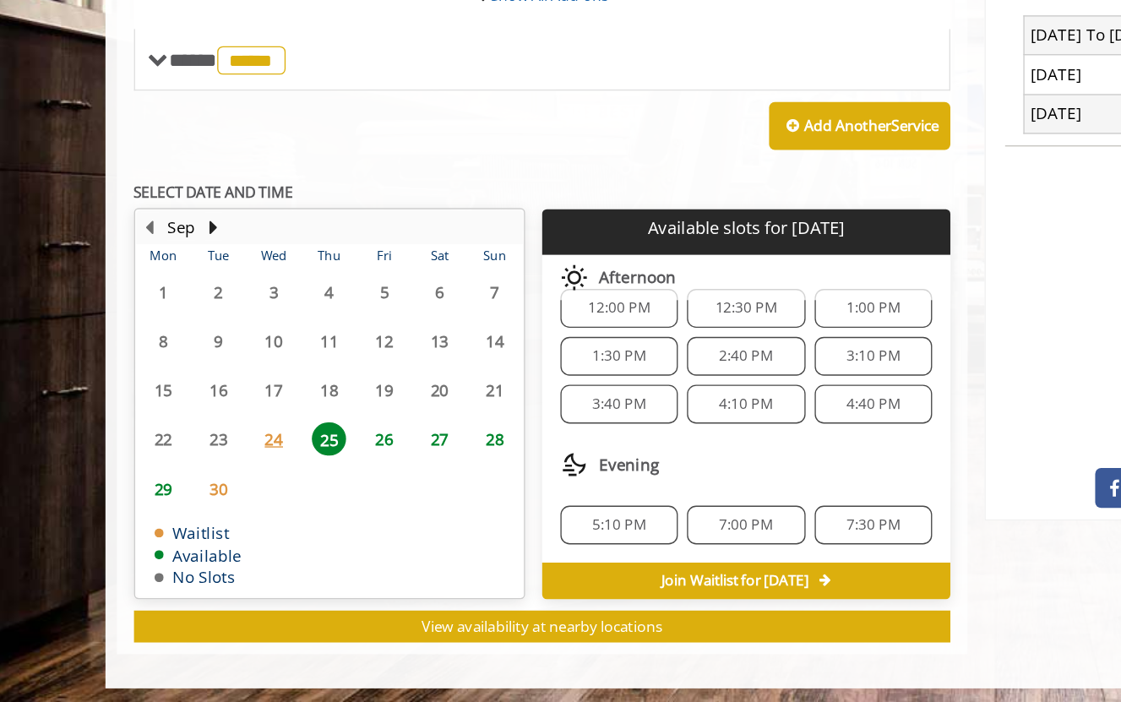
scroll to position [484, 0]
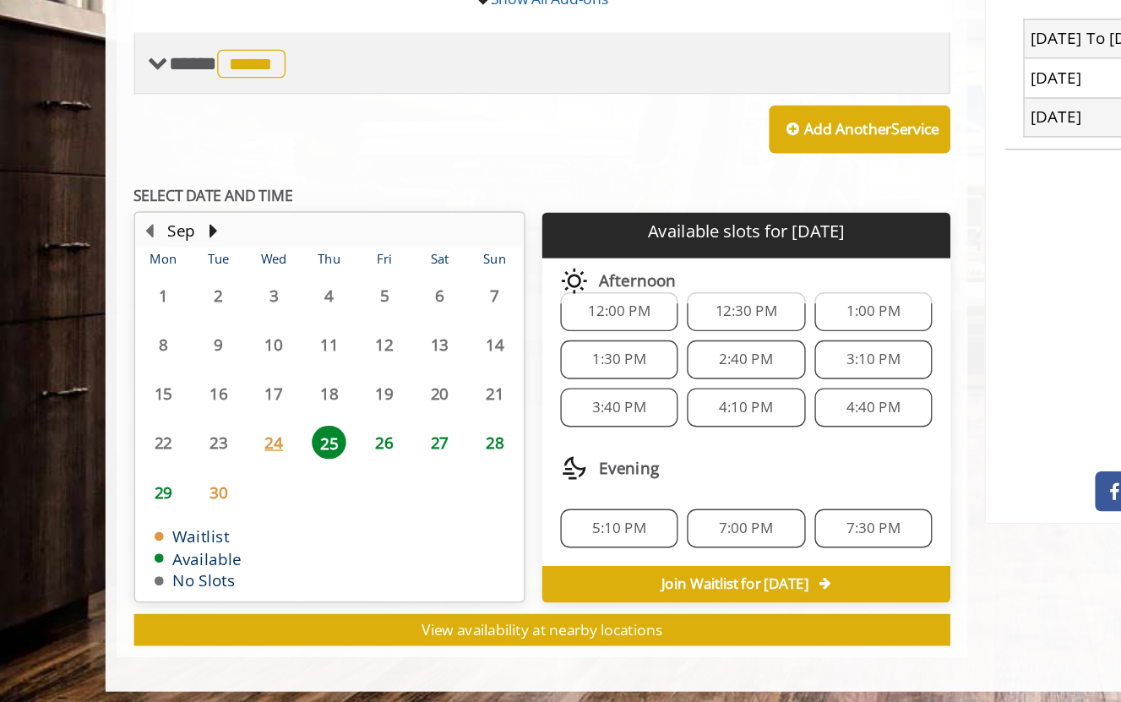
click at [188, 218] on span "*****" at bounding box center [187, 228] width 51 height 21
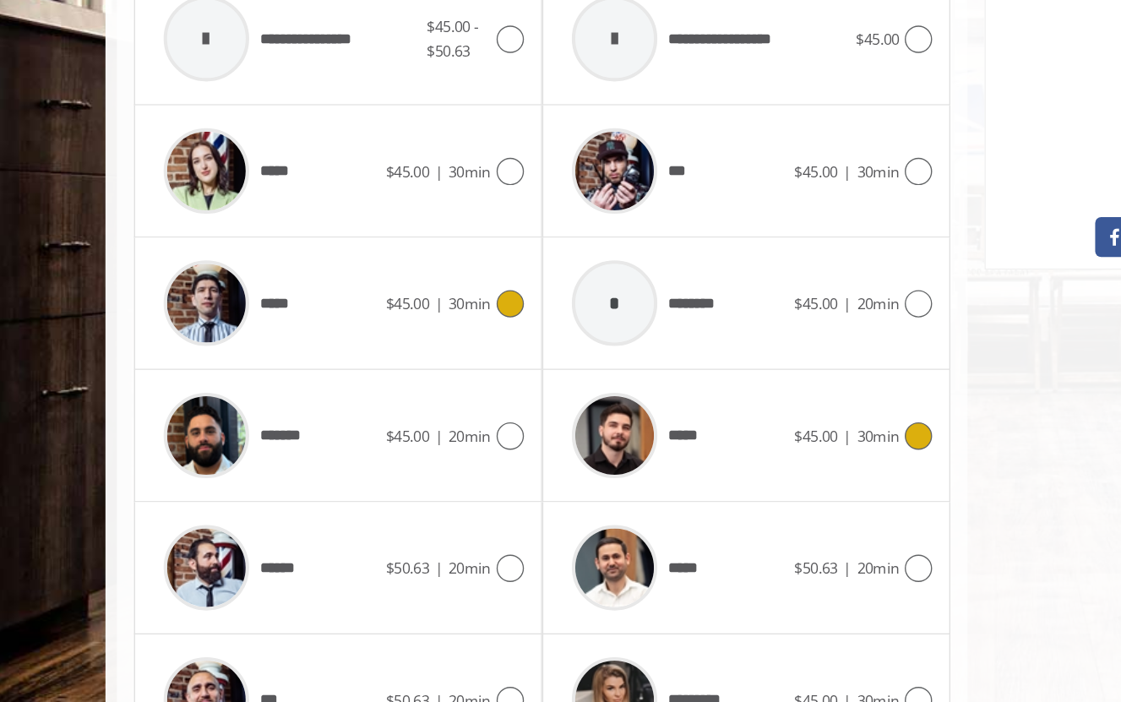
scroll to position [672, 0]
click at [670, 494] on div at bounding box center [679, 504] width 24 height 20
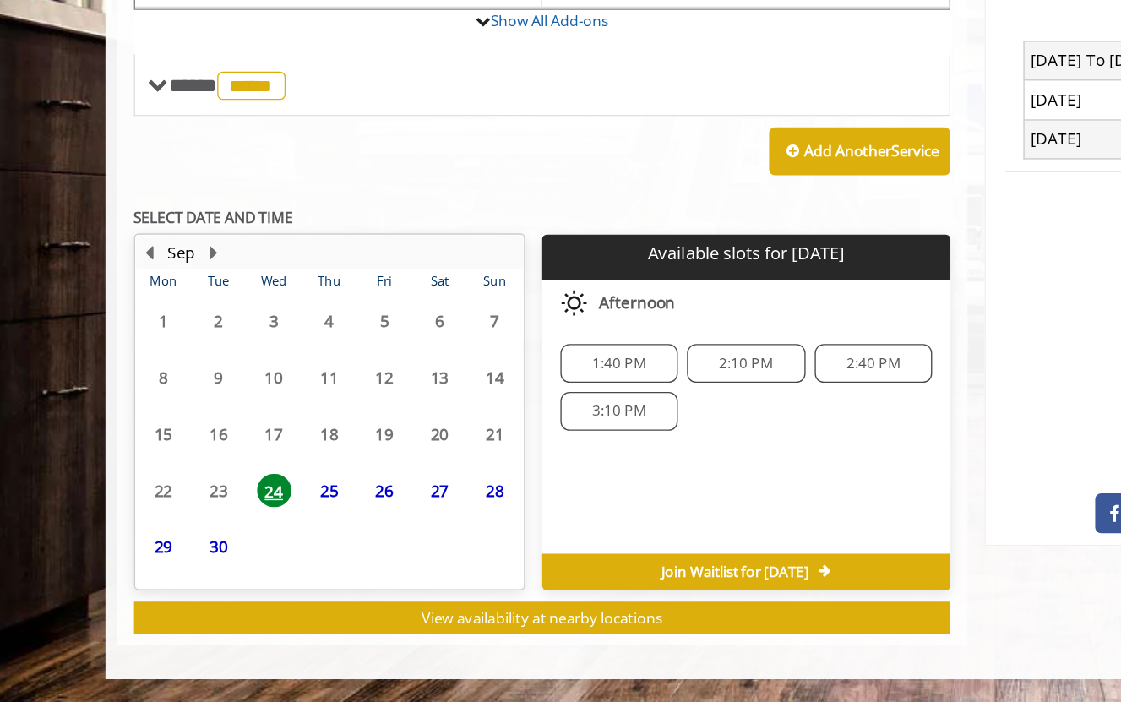
scroll to position [0, 0]
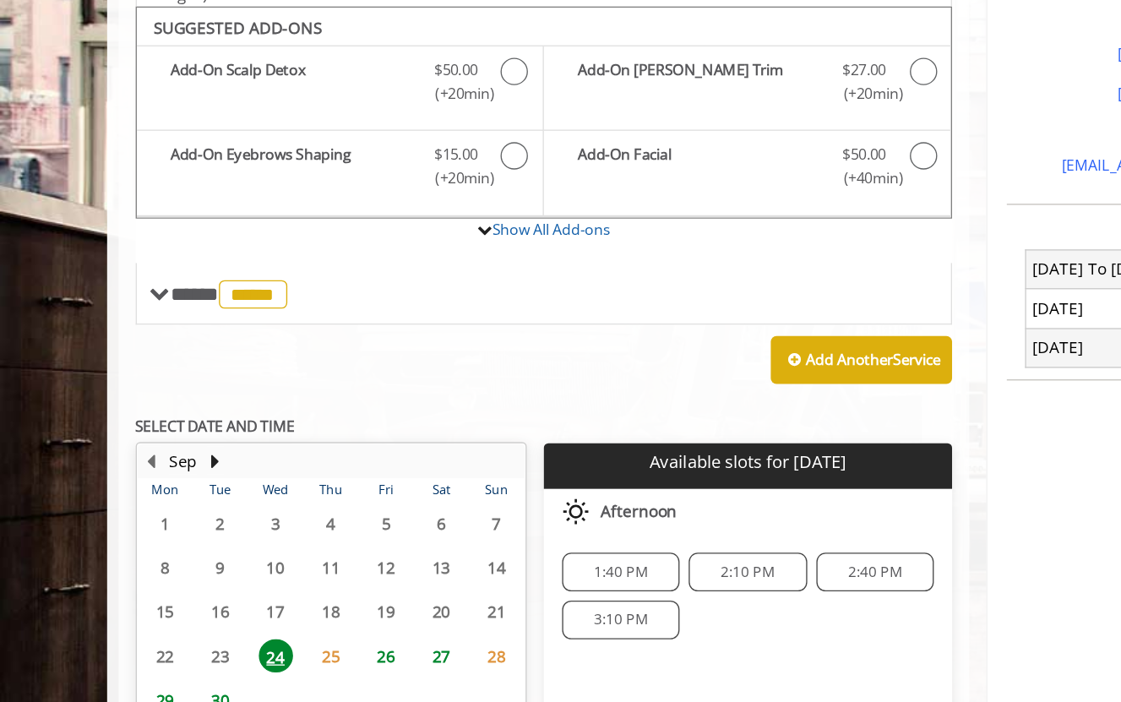
click at [243, 509] on span "25" at bounding box center [244, 521] width 25 height 24
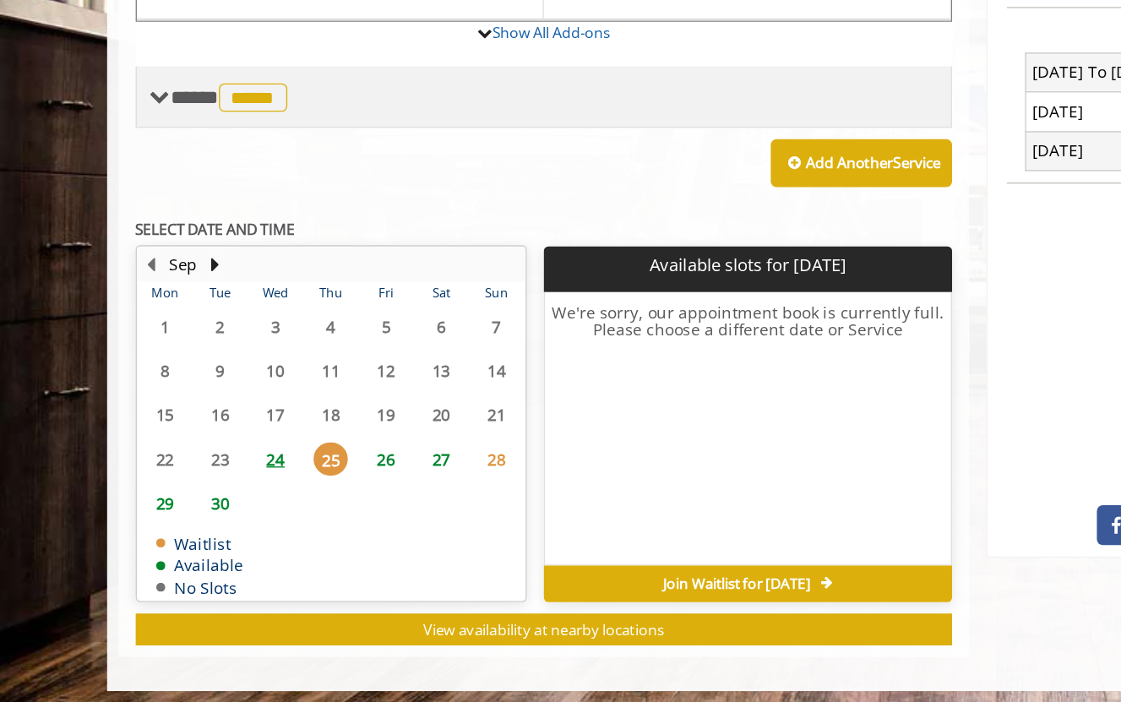
click at [209, 243] on span "*****" at bounding box center [187, 253] width 51 height 21
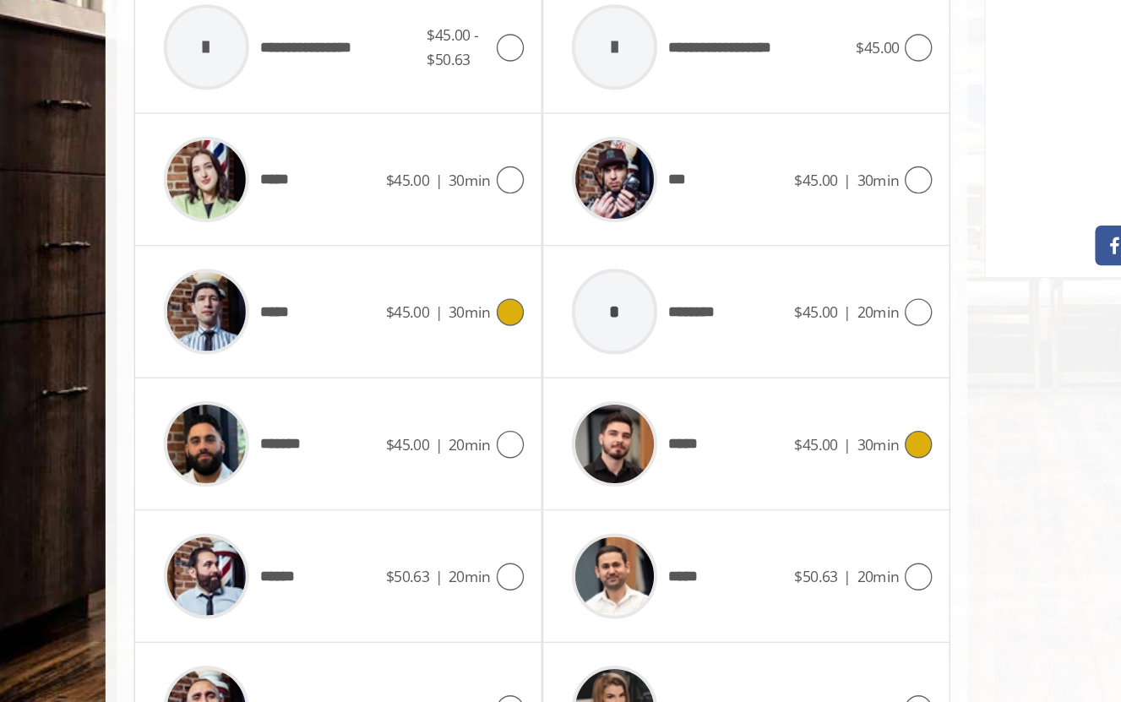
scroll to position [756, 0]
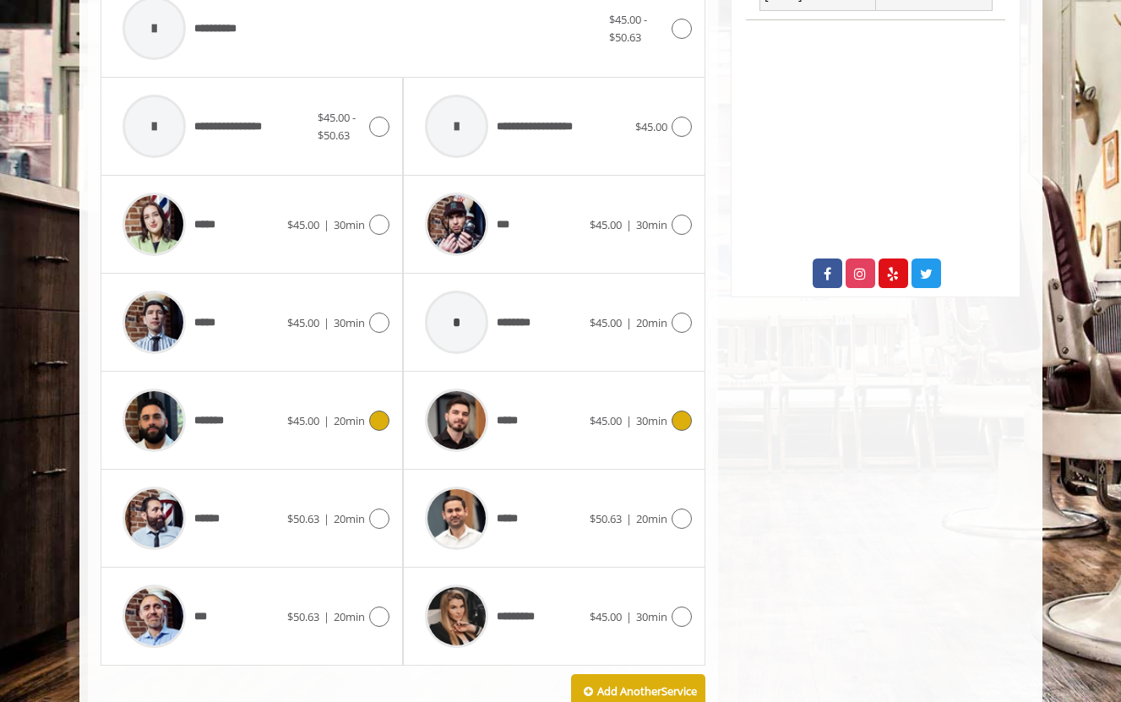
click at [372, 421] on icon at bounding box center [379, 420] width 20 height 20
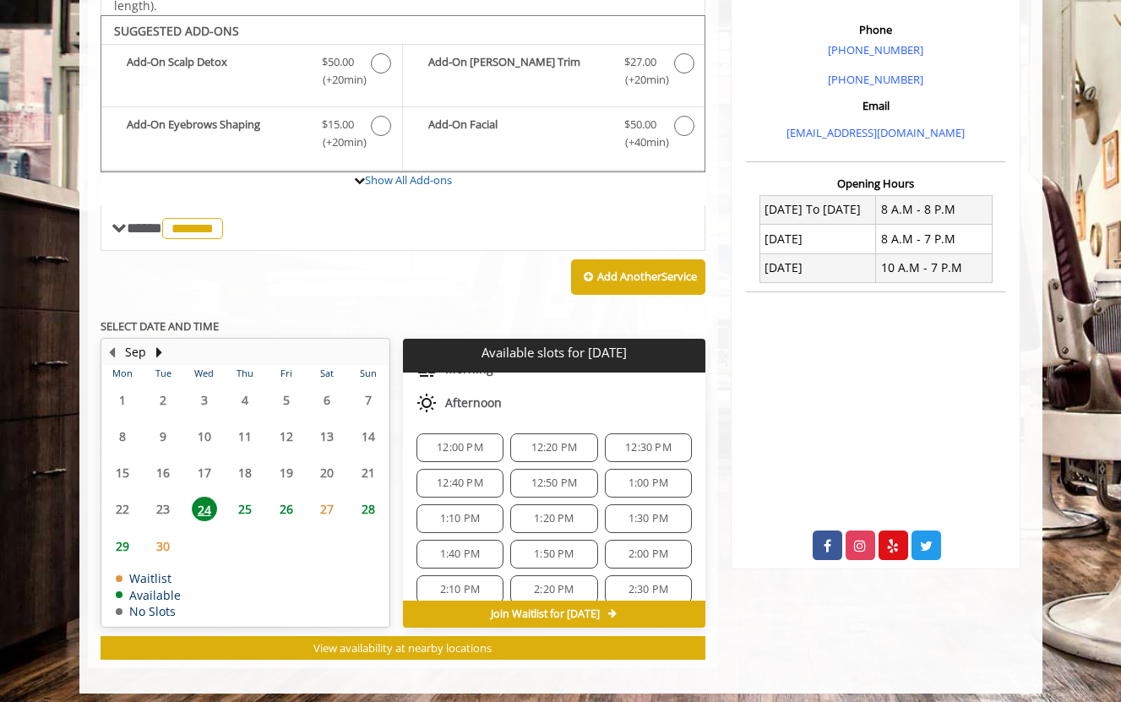
scroll to position [112, 0]
click at [244, 497] on span "25" at bounding box center [244, 509] width 25 height 24
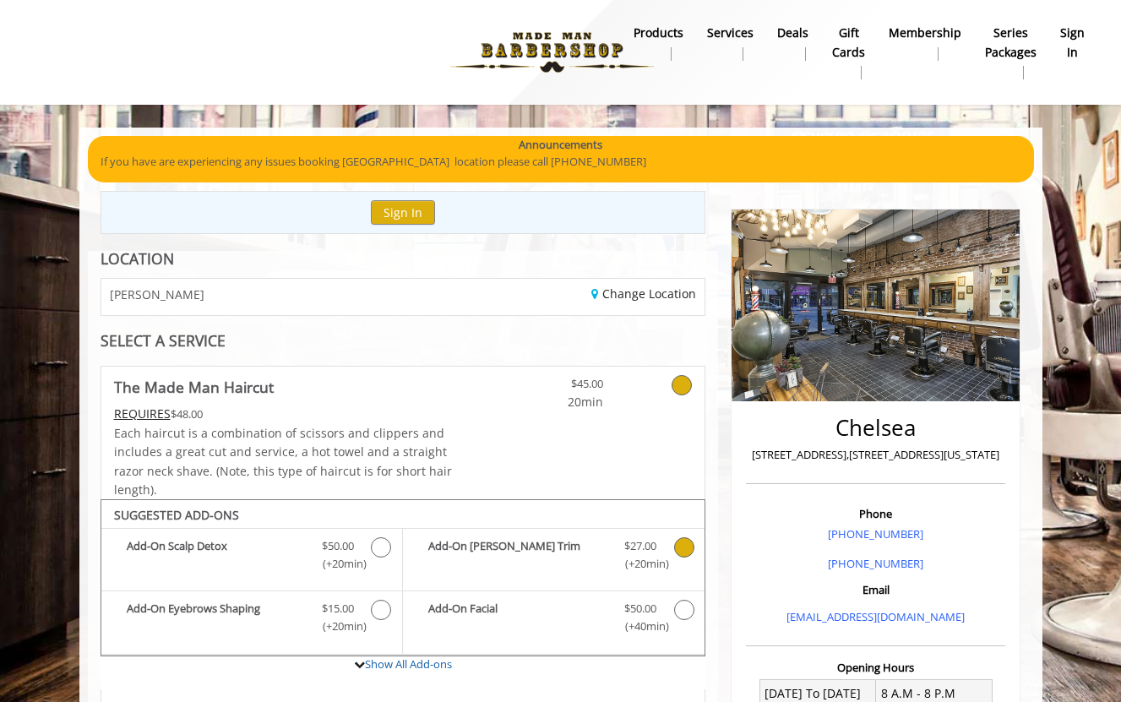
scroll to position [0, 0]
click at [872, 338] on img at bounding box center [875, 305] width 288 height 192
click at [581, 42] on img at bounding box center [552, 52] width 232 height 93
